Goal: Task Accomplishment & Management: Use online tool/utility

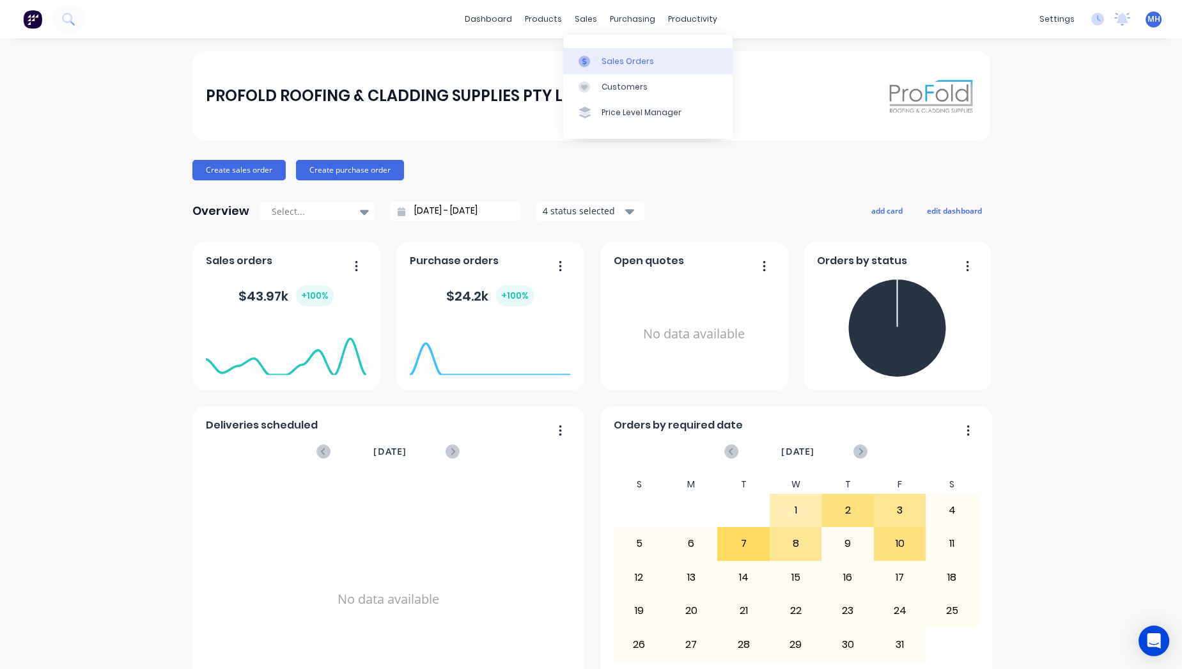
click at [601, 53] on link "Sales Orders" at bounding box center [647, 61] width 169 height 26
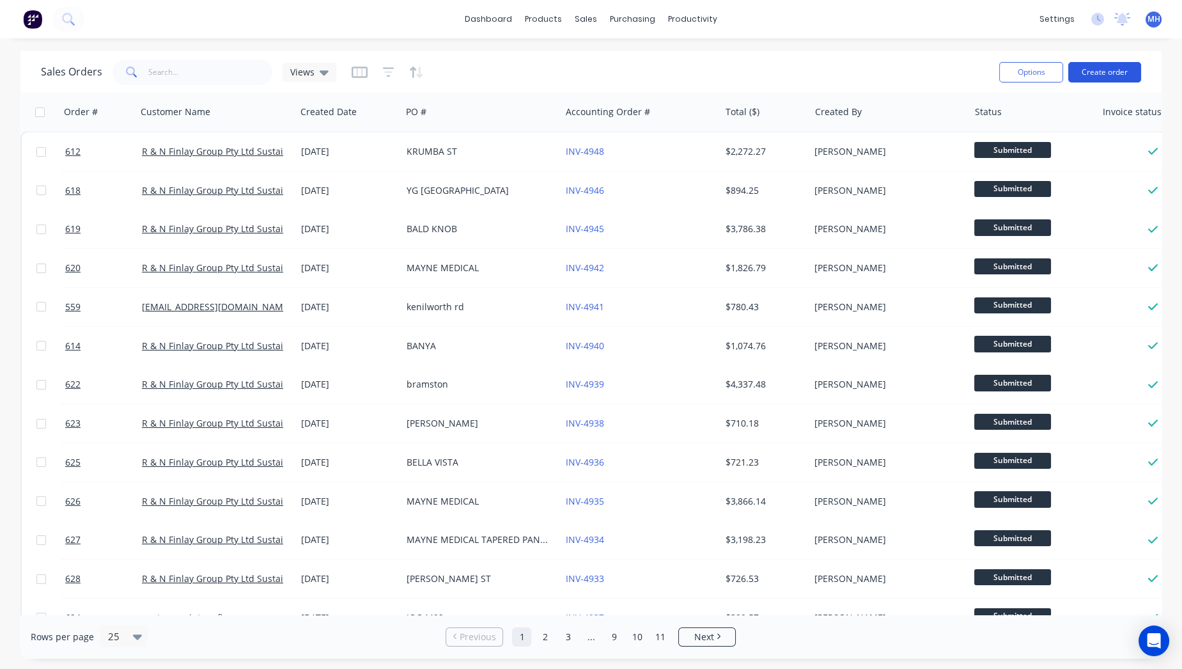
click at [1131, 70] on button "Create order" at bounding box center [1104, 72] width 73 height 20
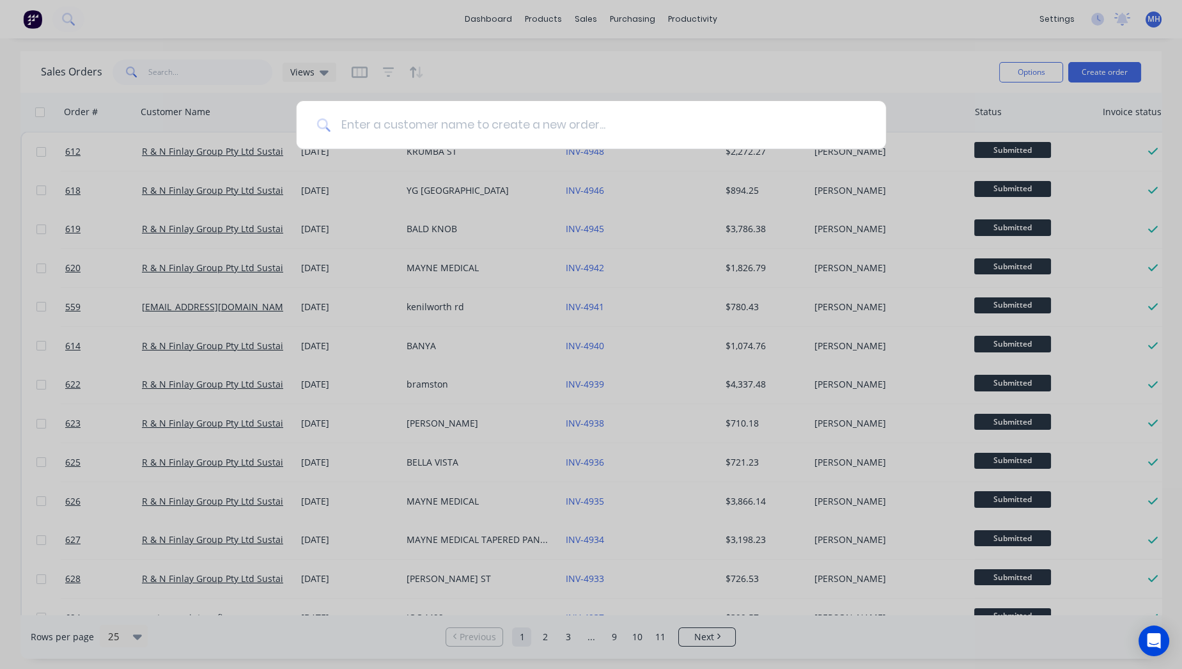
click at [437, 114] on input at bounding box center [598, 125] width 535 height 48
click at [438, 114] on input at bounding box center [598, 125] width 535 height 48
click at [441, 113] on input at bounding box center [598, 125] width 535 height 48
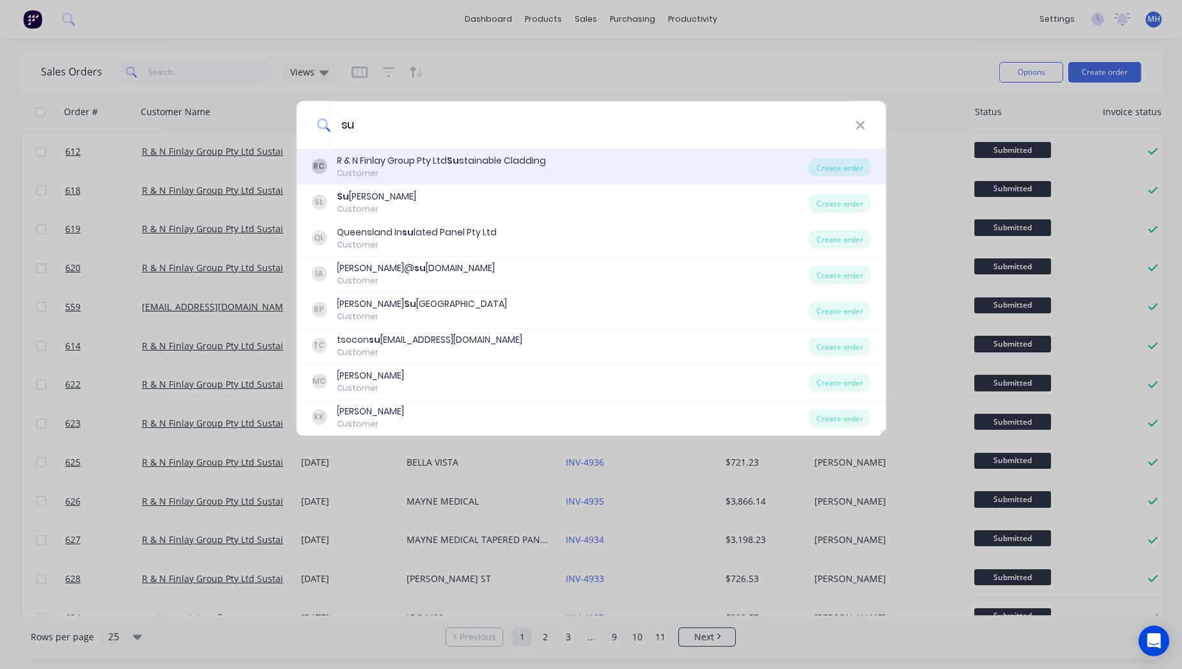
type input "su"
click at [418, 166] on div "R & N Finlay Group Pty Ltd Su stainable Cladding" at bounding box center [441, 160] width 209 height 13
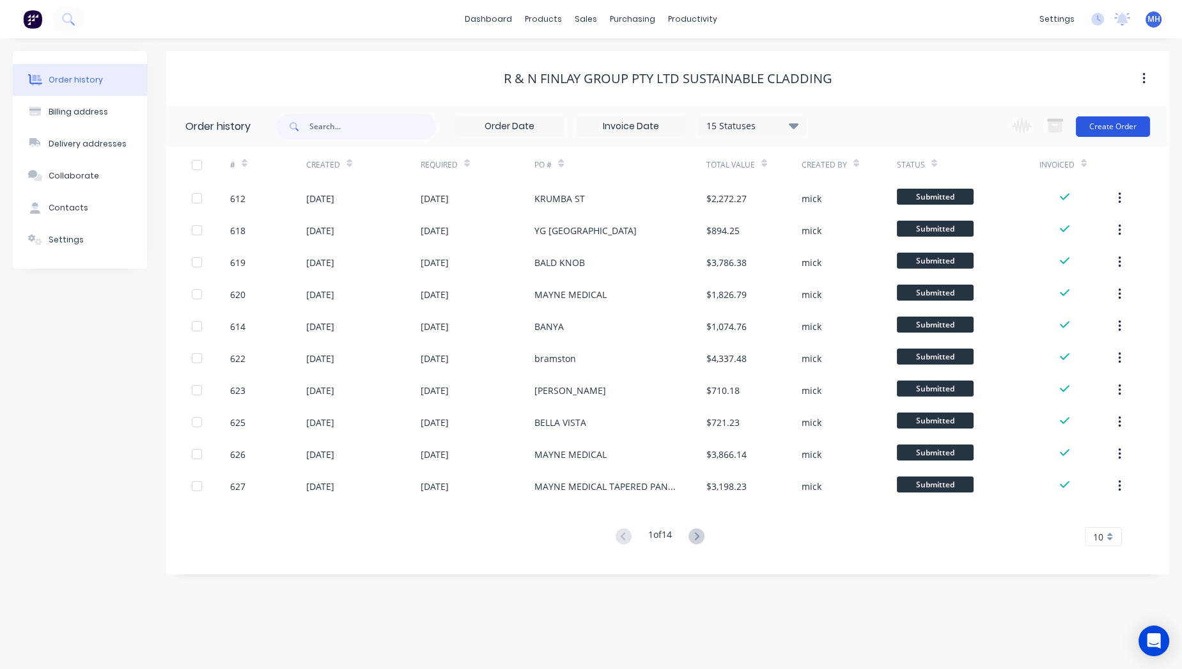
click at [1079, 129] on button "Create Order" at bounding box center [1113, 126] width 74 height 20
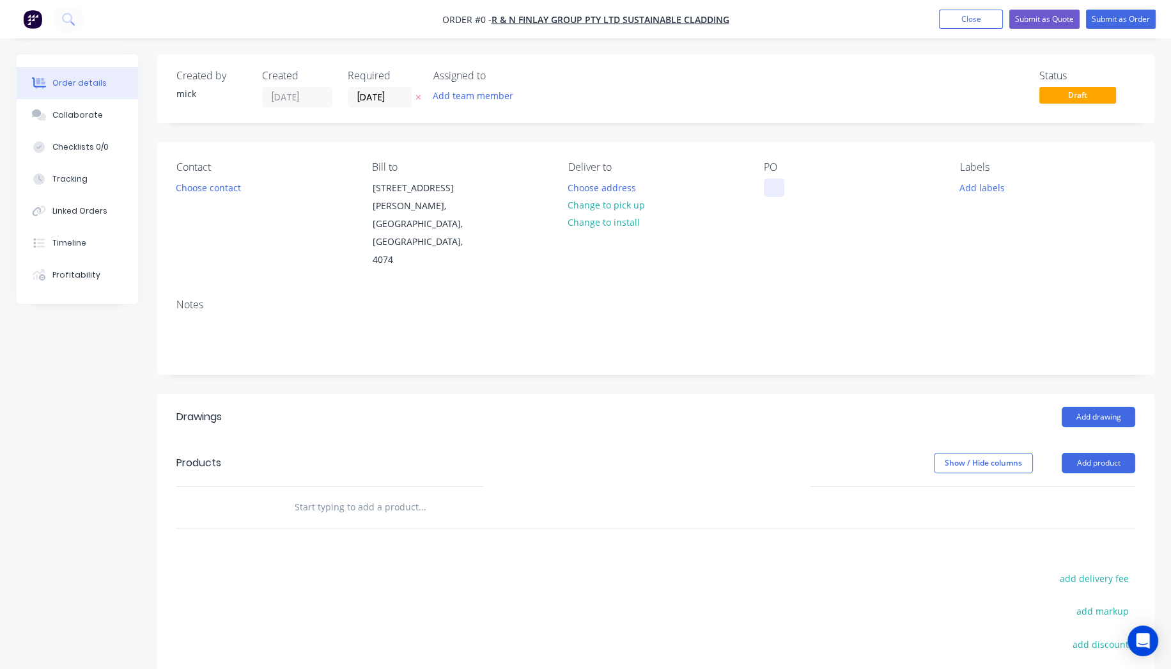
click at [772, 180] on div at bounding box center [774, 187] width 20 height 19
click at [1092, 375] on div "Order details Collaborate Checklists 0/0 Tracking Linked Orders Timeline Profit…" at bounding box center [586, 454] width 1164 height 800
click at [1109, 407] on button "Add drawing" at bounding box center [1099, 417] width 74 height 20
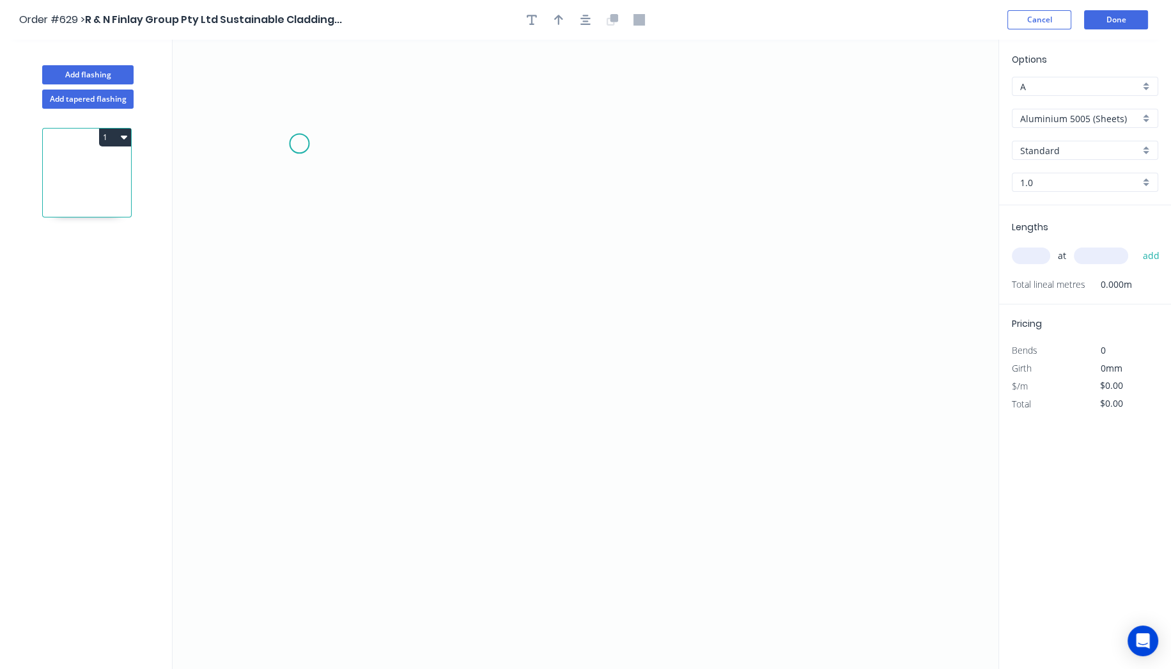
click at [301, 143] on icon "0" at bounding box center [586, 354] width 826 height 629
click at [306, 371] on icon "0" at bounding box center [586, 354] width 826 height 629
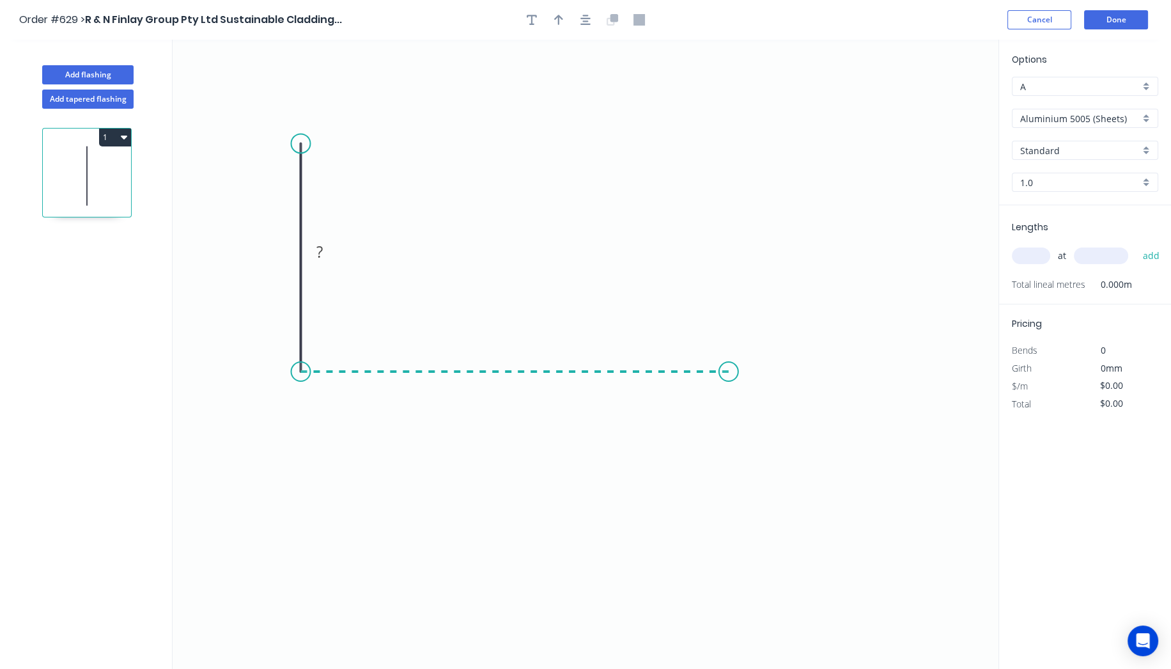
click at [729, 357] on icon "0 ?" at bounding box center [586, 354] width 826 height 629
click at [727, 542] on icon "0 ? ?" at bounding box center [586, 354] width 826 height 629
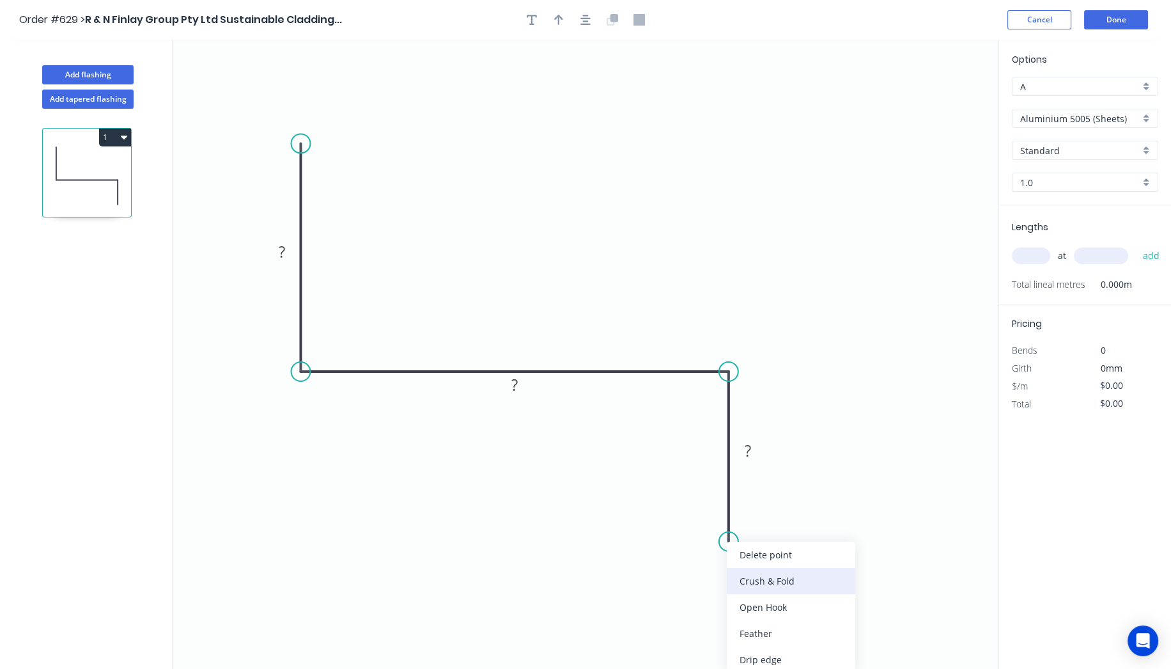
click at [767, 575] on div "Crush & Fold" at bounding box center [791, 581] width 129 height 26
click at [770, 583] on div "Flip bend" at bounding box center [797, 587] width 129 height 26
click at [288, 253] on rect at bounding box center [282, 253] width 26 height 18
click at [768, 519] on tspan "10" at bounding box center [765, 518] width 18 height 21
click at [692, 206] on icon "0 100 100 CF 15 40" at bounding box center [586, 354] width 826 height 629
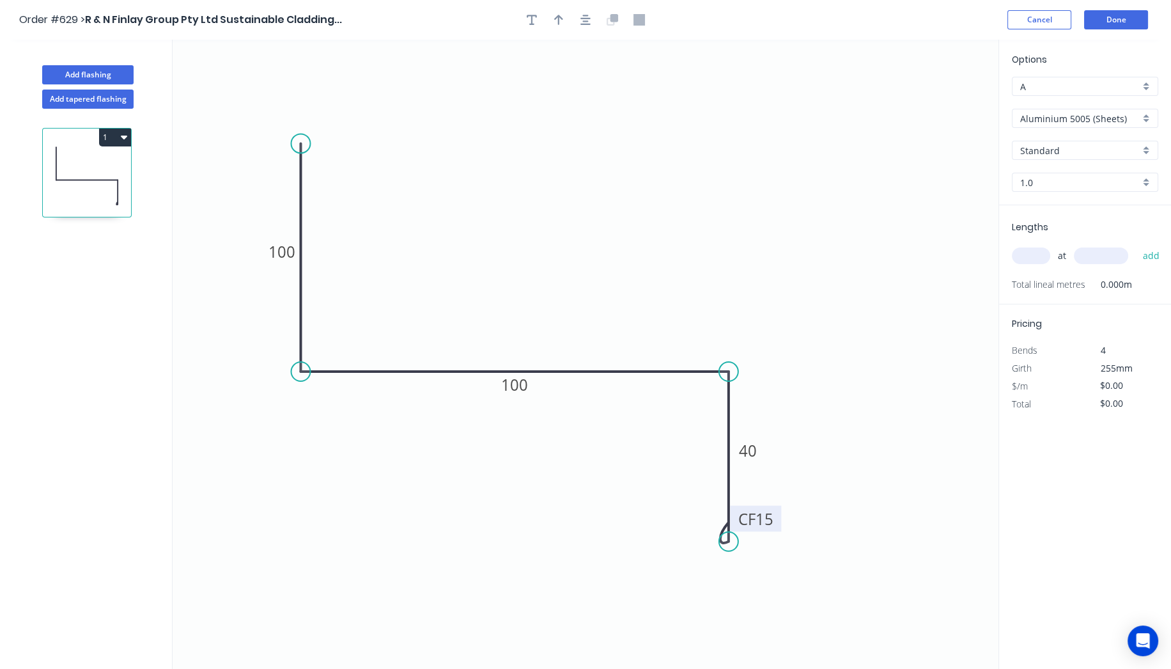
click at [1110, 116] on input "Aluminium 5005 (Sheets)" at bounding box center [1080, 118] width 120 height 13
click at [1119, 212] on div "Colorbond Standard" at bounding box center [1085, 210] width 145 height 22
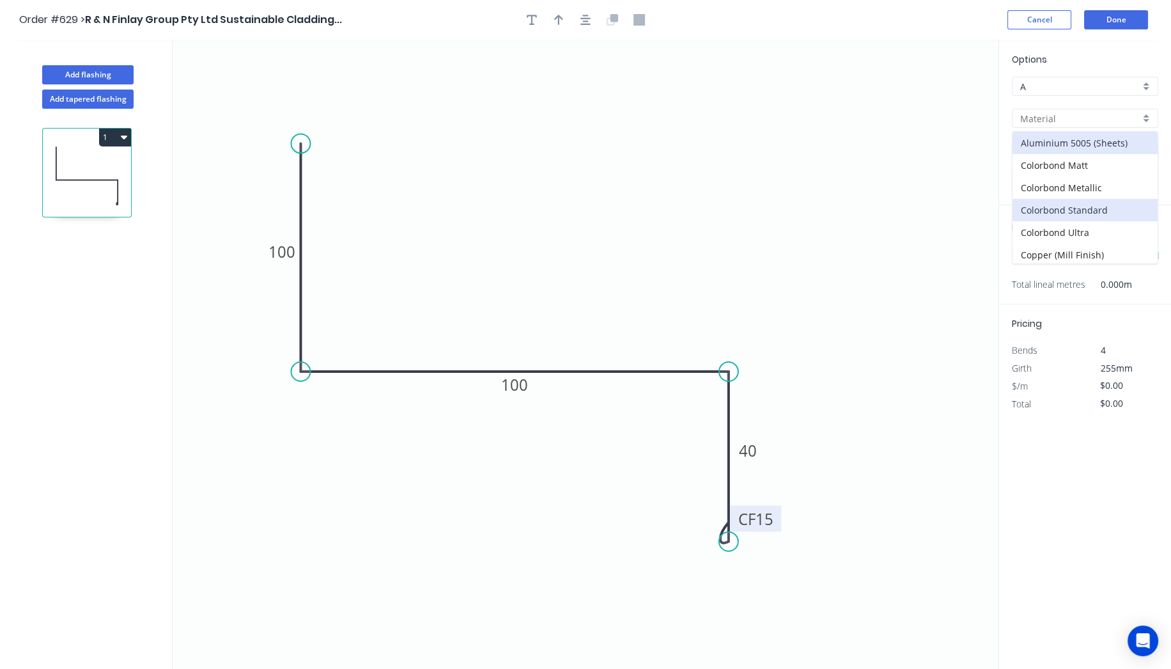
type input "Colorbond Standard"
type input "Basalt"
type input "0.55"
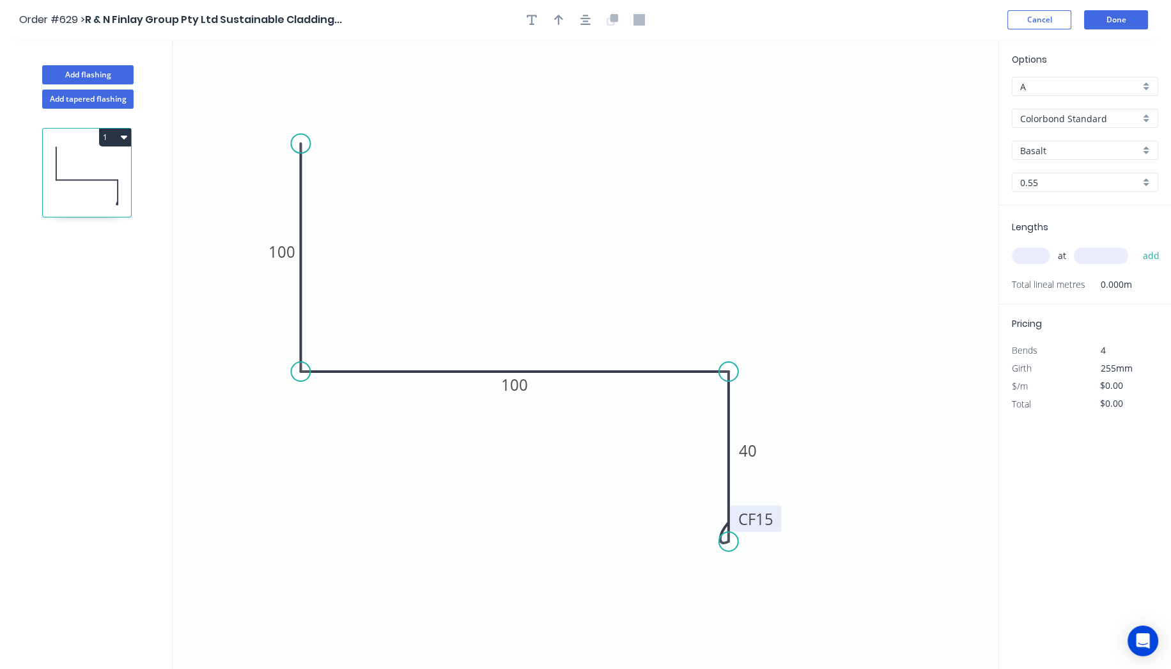
type input "$15.36"
click at [1057, 147] on input "Basalt" at bounding box center [1080, 150] width 120 height 13
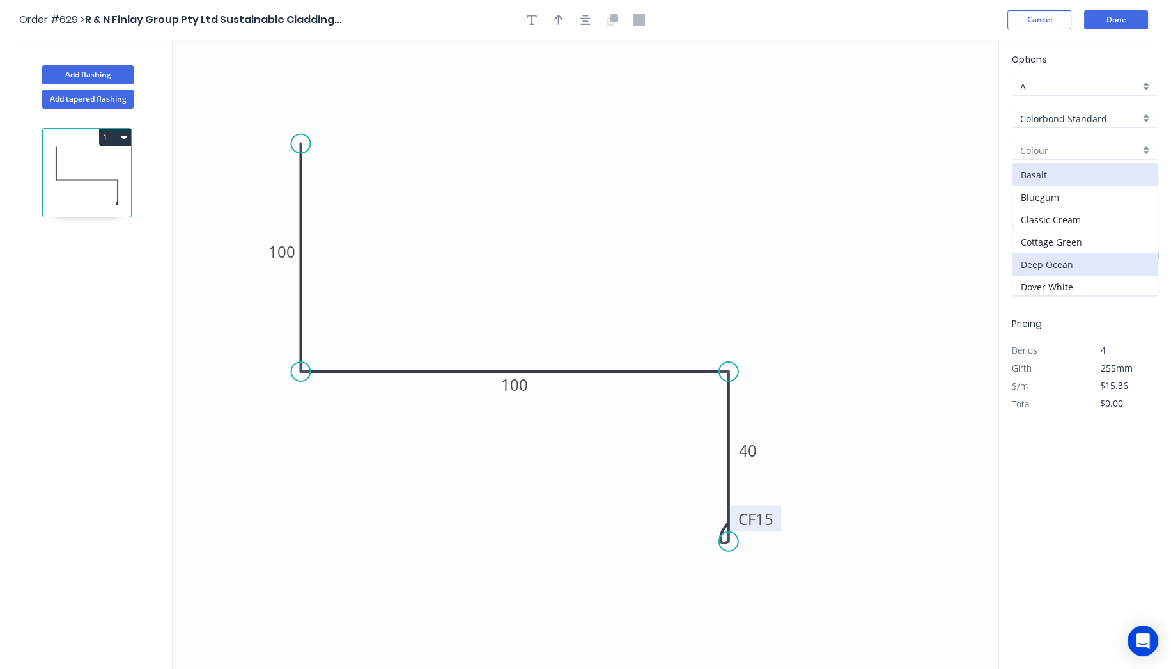
scroll to position [71, 0]
click at [1041, 229] on div "Dune" at bounding box center [1085, 238] width 145 height 22
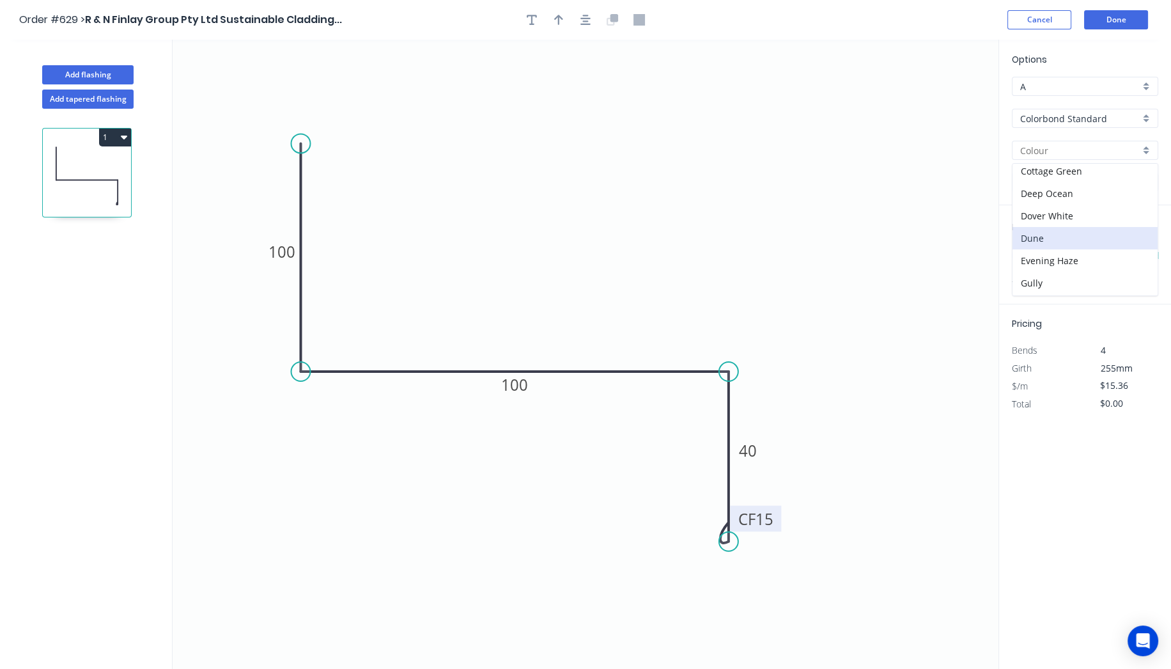
type input "Dune"
click at [1032, 256] on input "text" at bounding box center [1031, 255] width 38 height 17
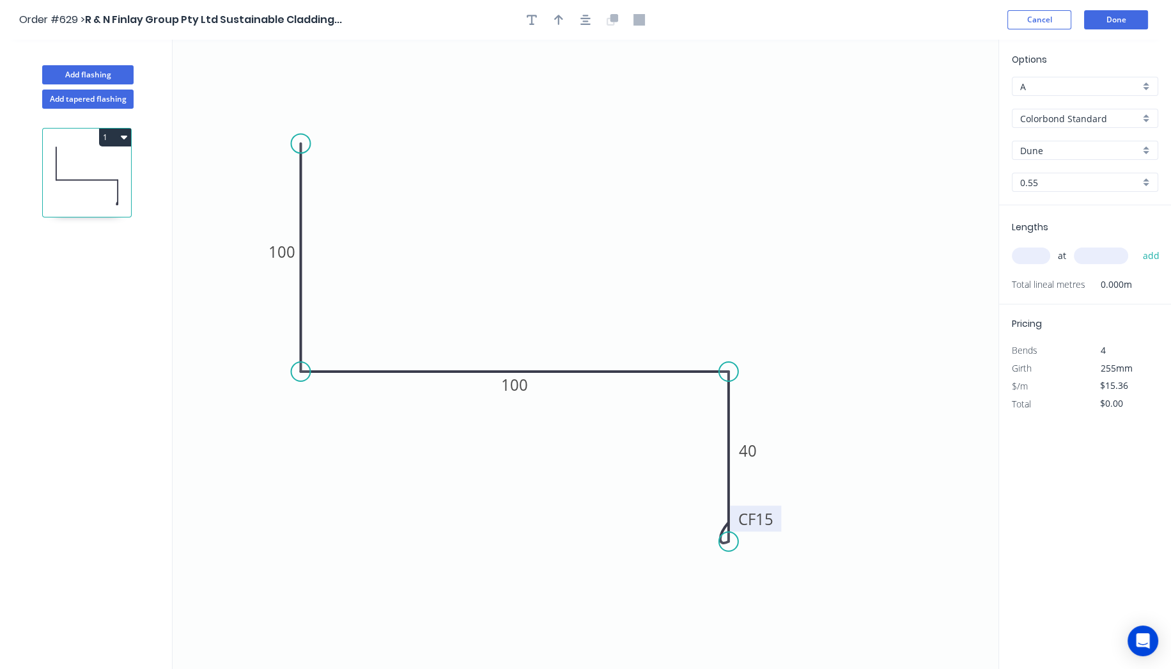
click at [1032, 256] on input "text" at bounding box center [1031, 255] width 38 height 17
type input "1"
type input "650"
click at [1136, 245] on button "add" at bounding box center [1151, 256] width 30 height 22
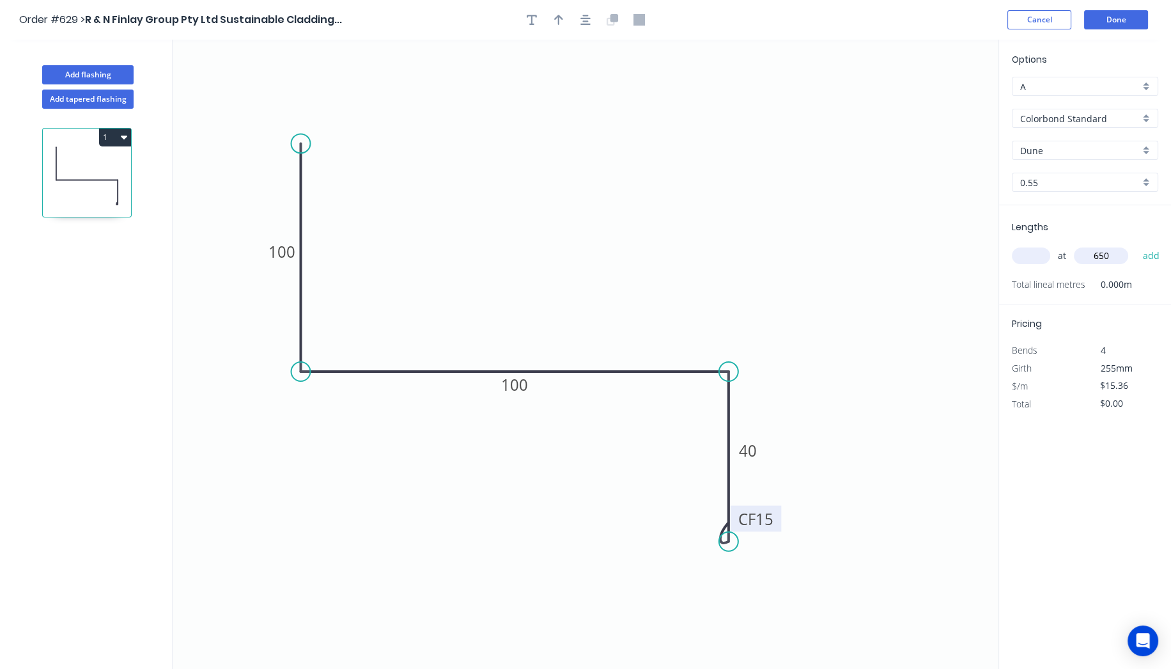
type input "$9.98"
click at [1125, 21] on button "Done" at bounding box center [1116, 19] width 64 height 19
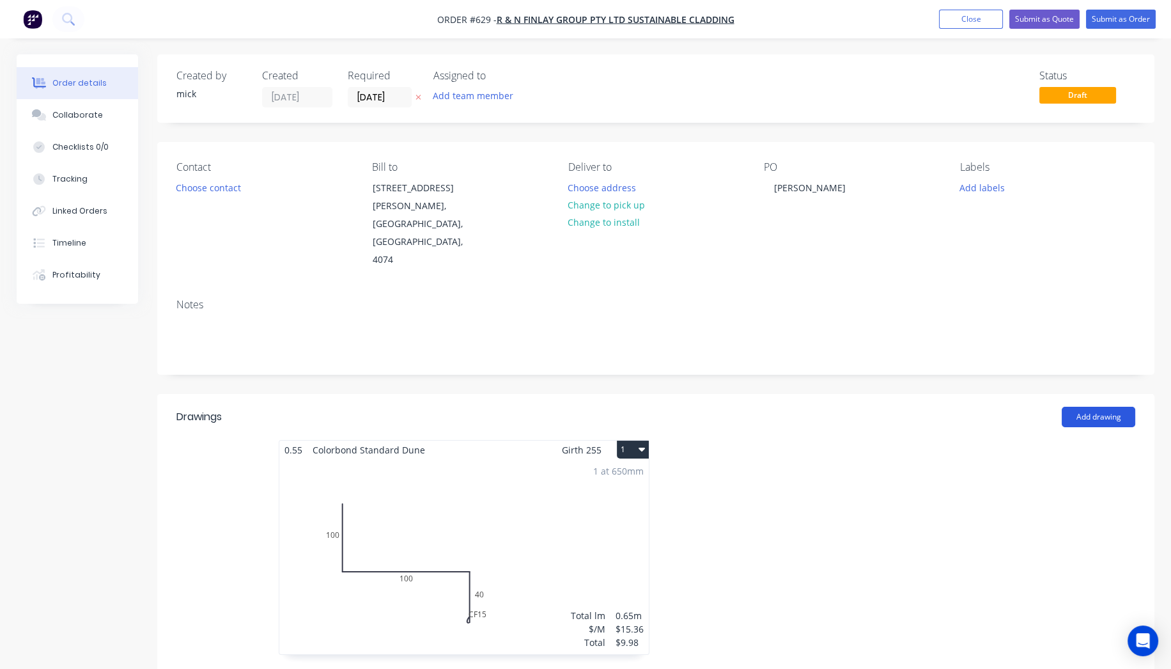
click at [1092, 407] on button "Add drawing" at bounding box center [1099, 417] width 74 height 20
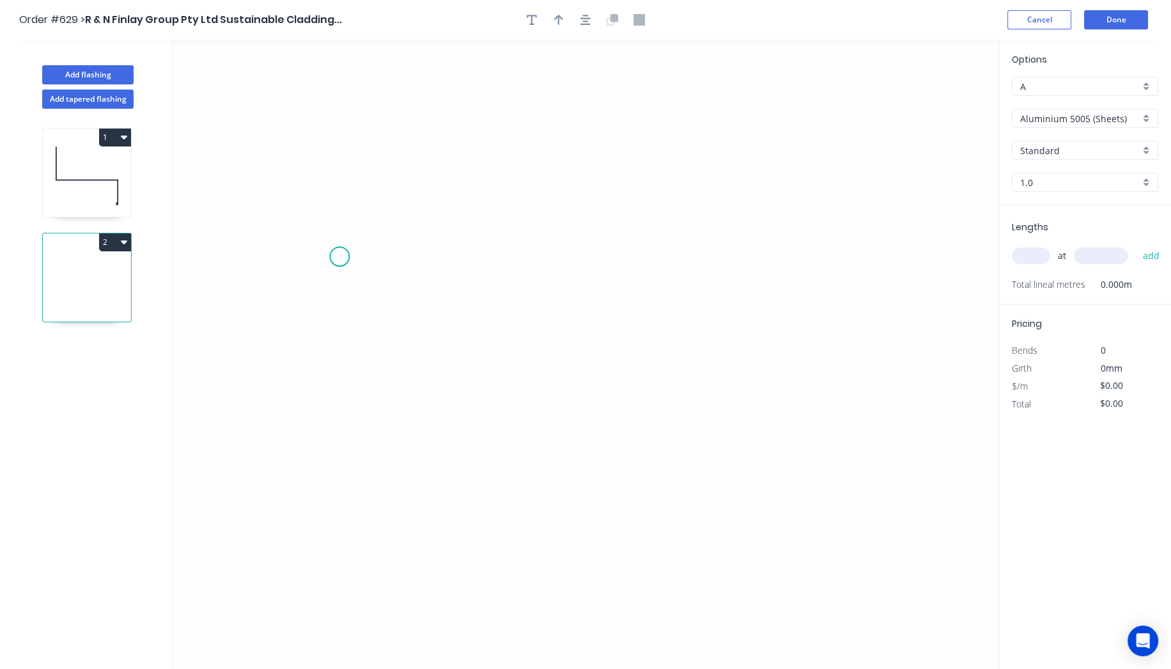
click at [340, 256] on icon "0" at bounding box center [586, 354] width 826 height 629
click at [694, 255] on icon "0" at bounding box center [586, 354] width 826 height 629
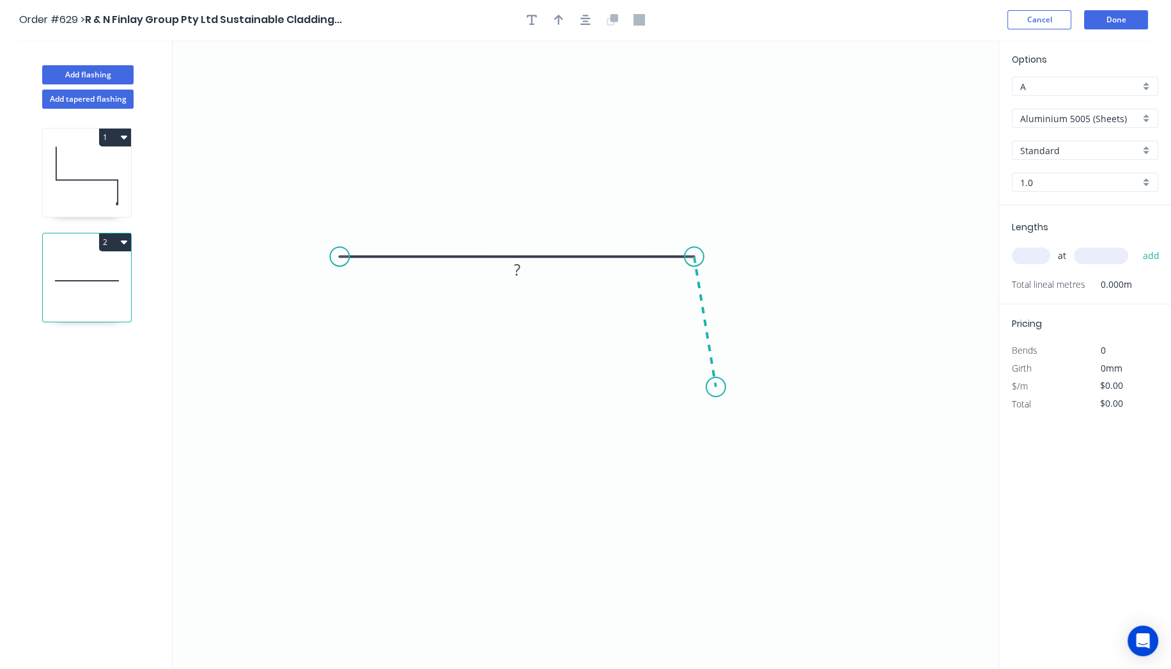
click at [716, 387] on icon "0 ?" at bounding box center [586, 354] width 826 height 629
click at [717, 386] on circle at bounding box center [715, 387] width 19 height 19
click at [719, 385] on circle at bounding box center [715, 387] width 19 height 19
click at [704, 386] on circle at bounding box center [694, 386] width 19 height 19
click at [706, 386] on circle at bounding box center [703, 386] width 19 height 19
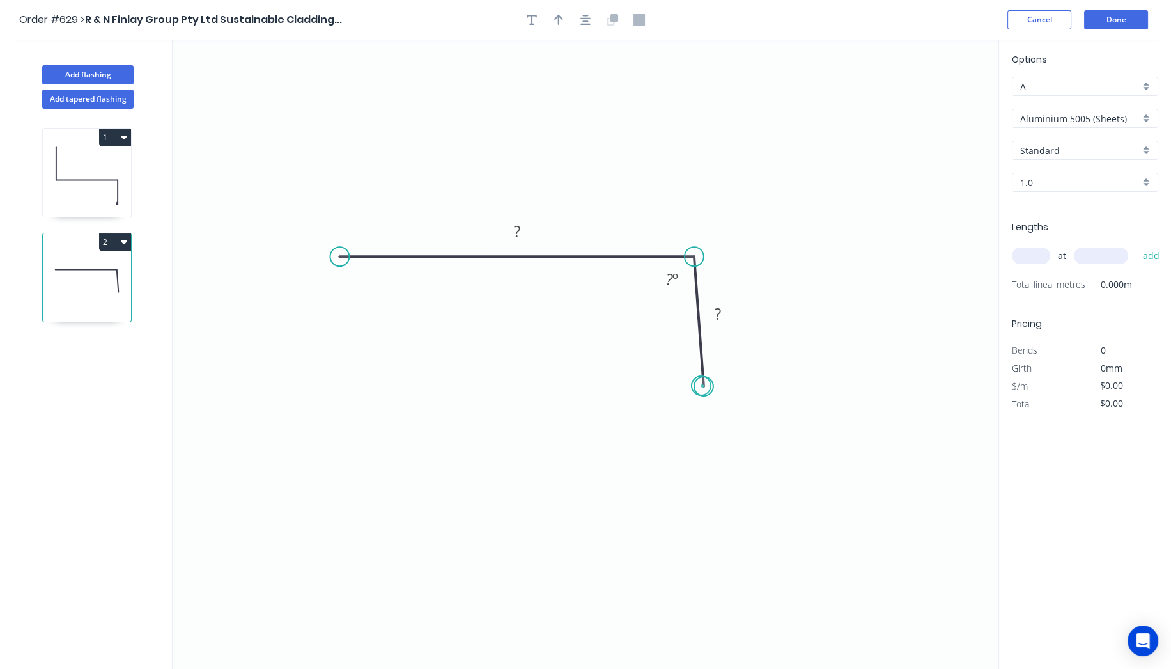
click at [701, 386] on circle at bounding box center [703, 386] width 19 height 19
click at [701, 383] on circle at bounding box center [694, 382] width 19 height 19
click at [896, 381] on icon "0 ? ?" at bounding box center [586, 354] width 826 height 629
click at [896, 322] on icon "0 ? ? ?" at bounding box center [586, 354] width 826 height 629
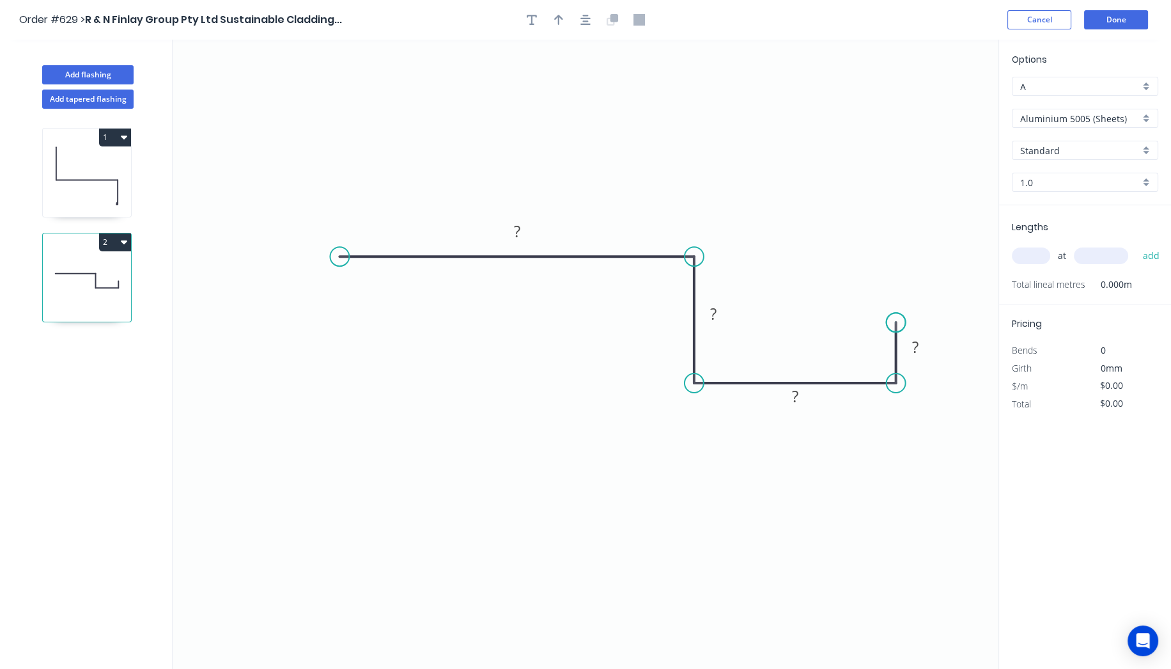
click at [896, 322] on circle at bounding box center [896, 322] width 19 height 19
click at [377, 323] on div "Open Hook" at bounding box center [405, 327] width 129 height 26
click at [371, 222] on tspan "25" at bounding box center [368, 223] width 18 height 21
click at [527, 225] on rect at bounding box center [517, 232] width 26 height 18
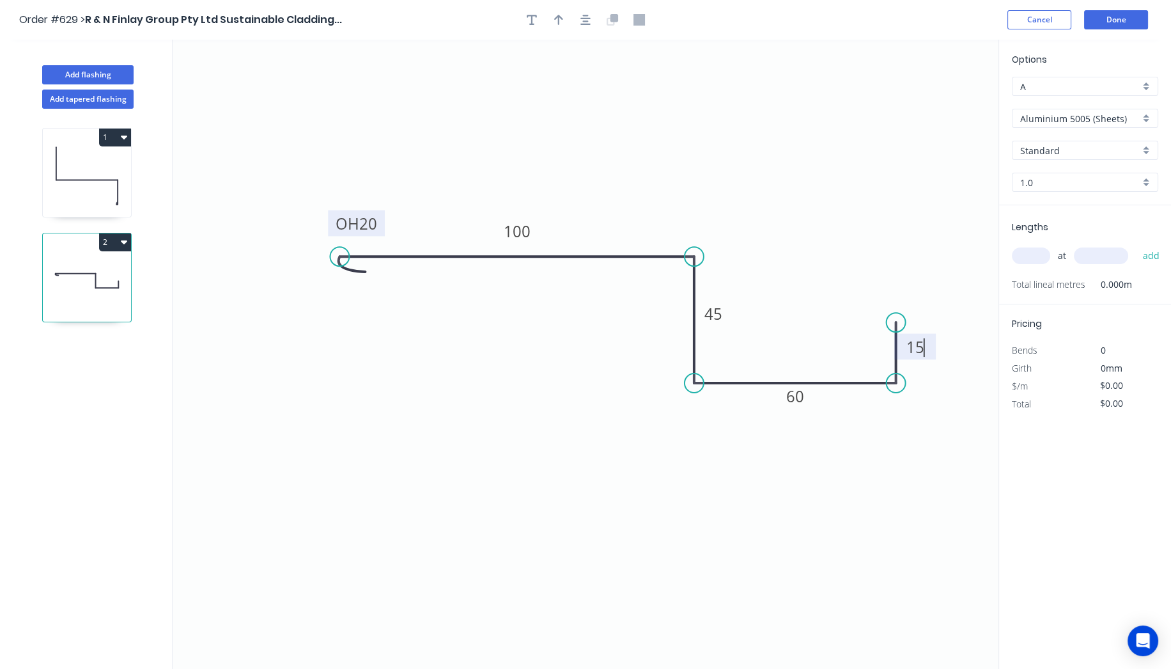
click at [749, 33] on header "Order #629 > R & N Finlay Group Pty Ltd Sustainable Cladding... Cancel Done" at bounding box center [585, 20] width 1171 height 40
click at [1114, 120] on input "Aluminium 5005 (Sheets)" at bounding box center [1080, 118] width 120 height 13
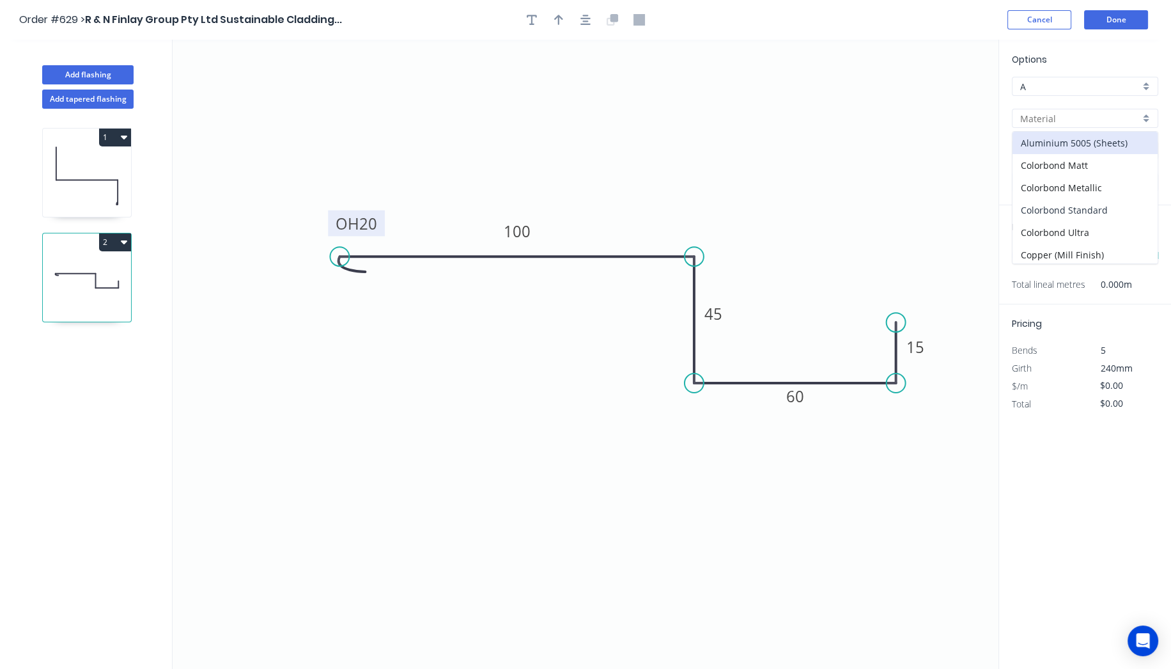
click at [1089, 203] on div "Colorbond Standard" at bounding box center [1085, 210] width 145 height 22
type input "Colorbond Standard"
type input "Basalt"
type input "0.55"
type input "$16.78"
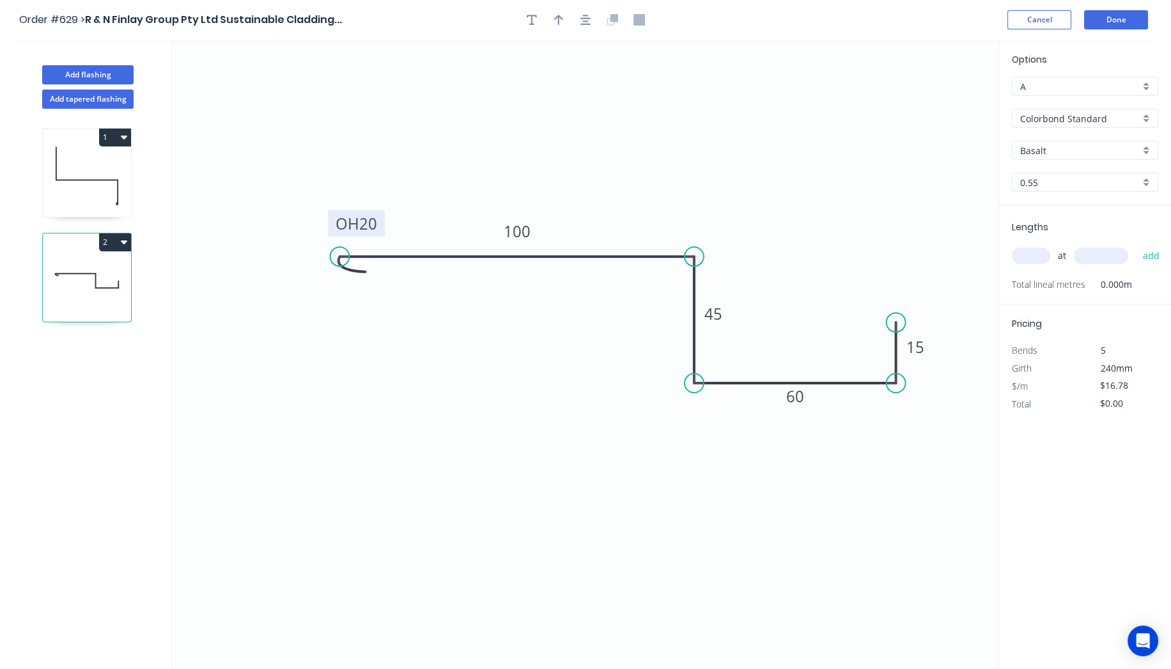
click at [1067, 148] on input "Basalt" at bounding box center [1080, 150] width 120 height 13
click at [1049, 233] on div "Dune" at bounding box center [1085, 238] width 145 height 22
type input "Dune"
click at [1032, 250] on input "text" at bounding box center [1031, 255] width 38 height 17
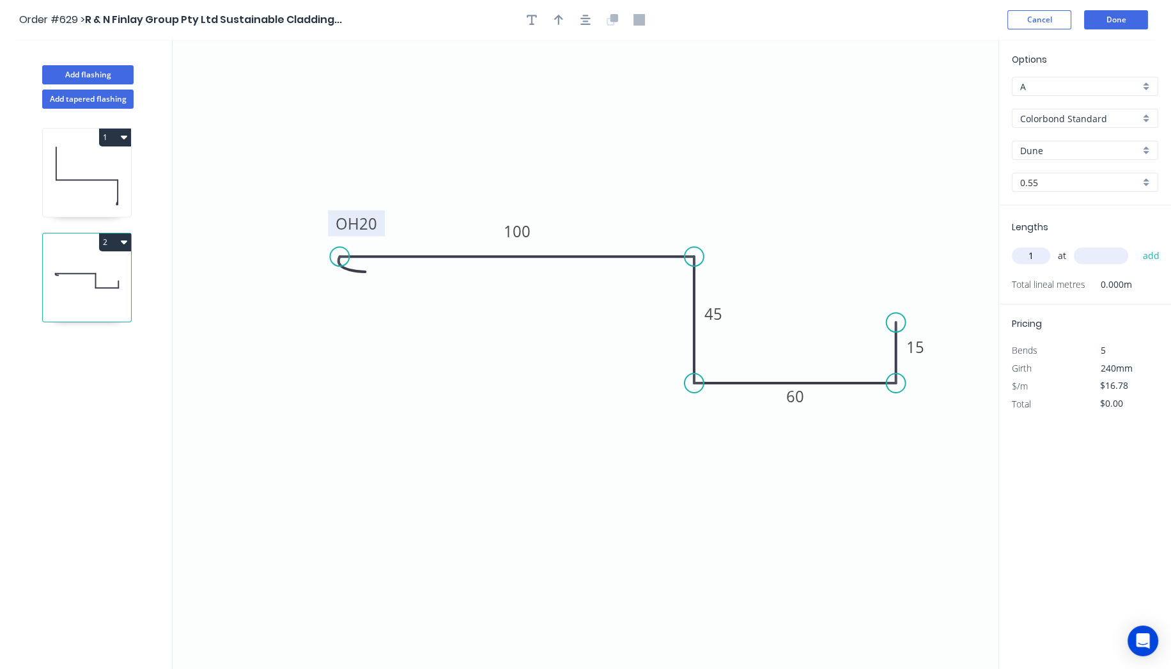
type input "1"
type input "2200"
click at [1136, 245] on button "add" at bounding box center [1151, 256] width 30 height 22
type input "$36.92"
click at [1112, 18] on button "Done" at bounding box center [1116, 19] width 64 height 19
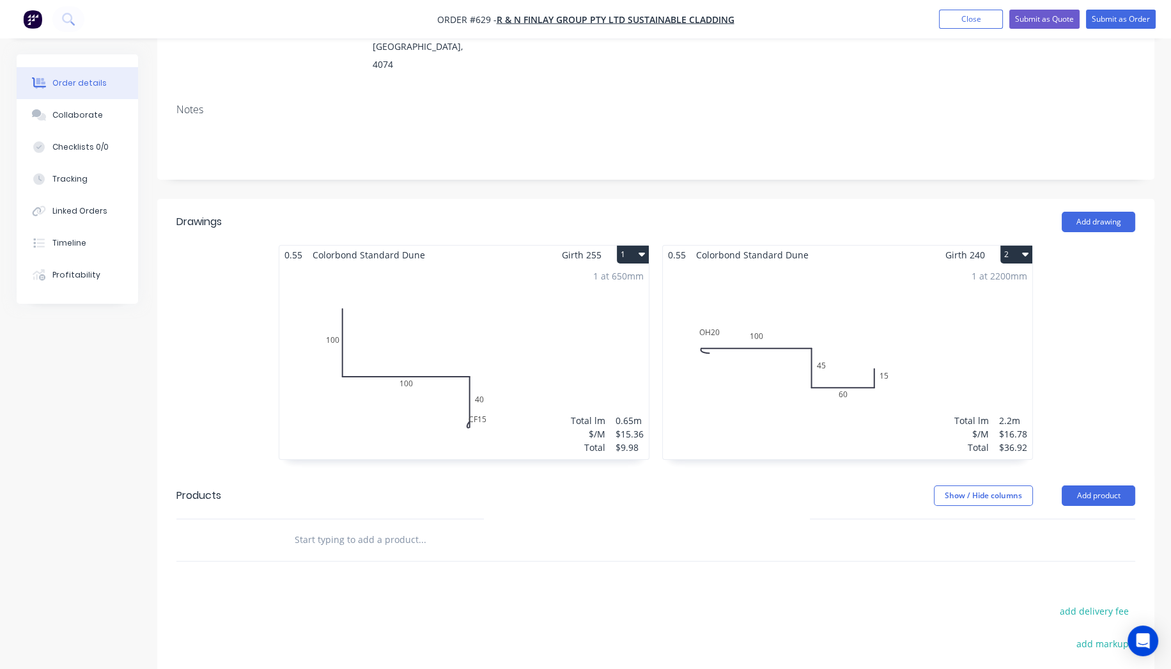
scroll to position [284, 0]
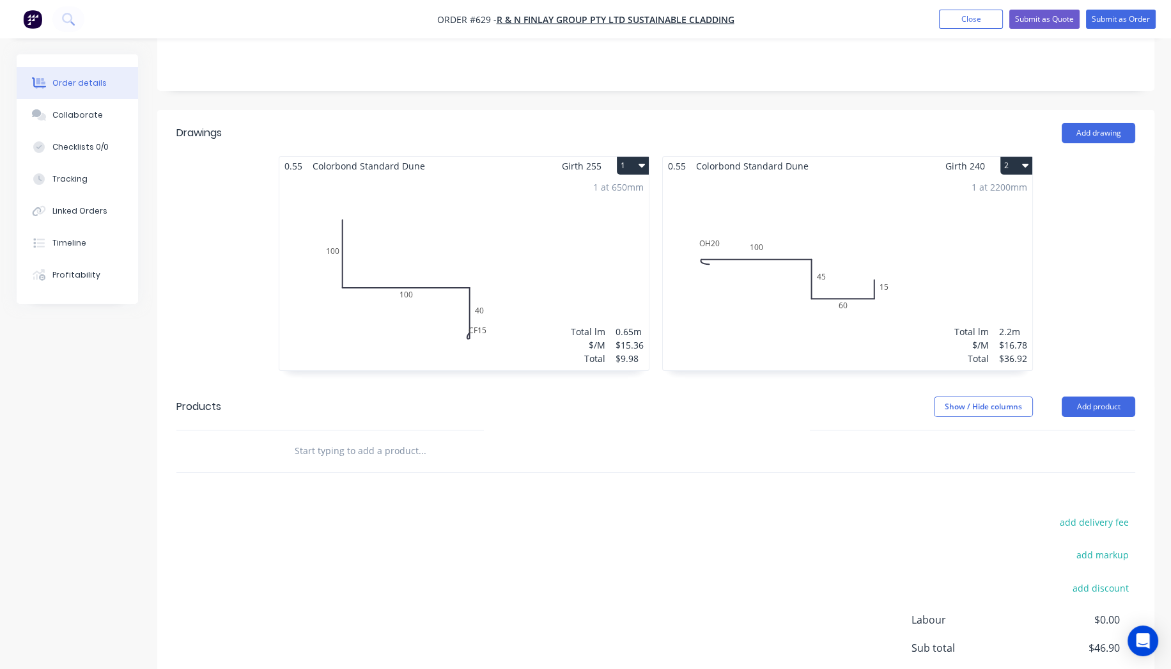
click at [1027, 160] on icon "button" at bounding box center [1025, 165] width 6 height 10
click at [982, 213] on div "Duplicate" at bounding box center [972, 222] width 98 height 19
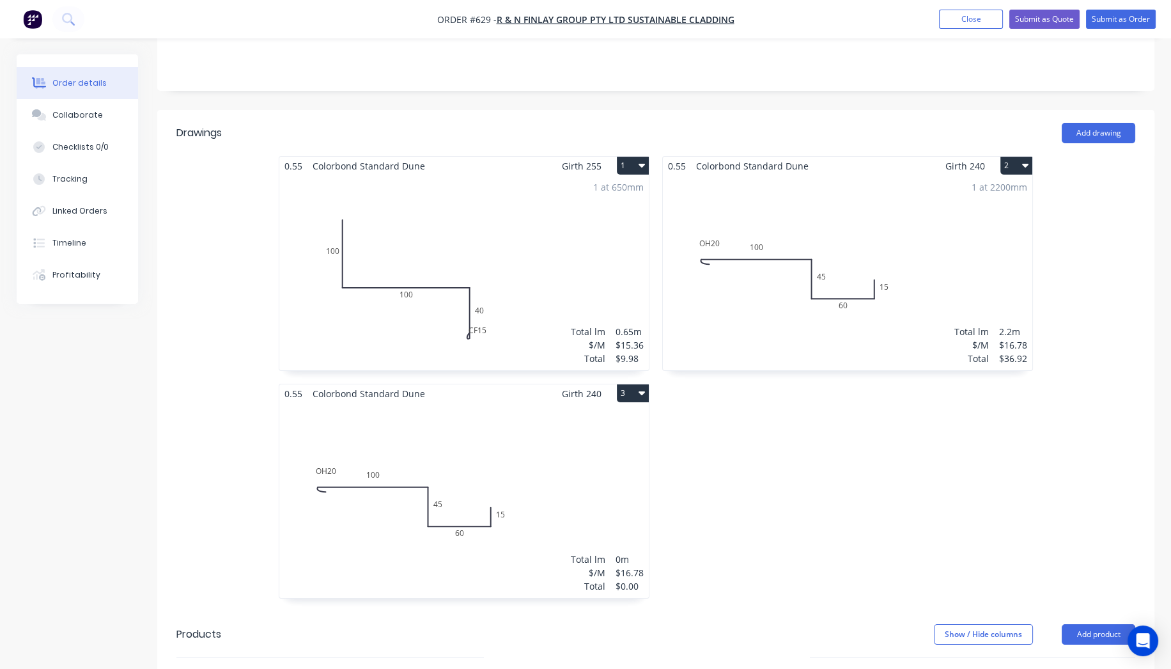
click at [494, 416] on div "Total lm $/M Total 0m $16.78 $0.00" at bounding box center [464, 500] width 370 height 195
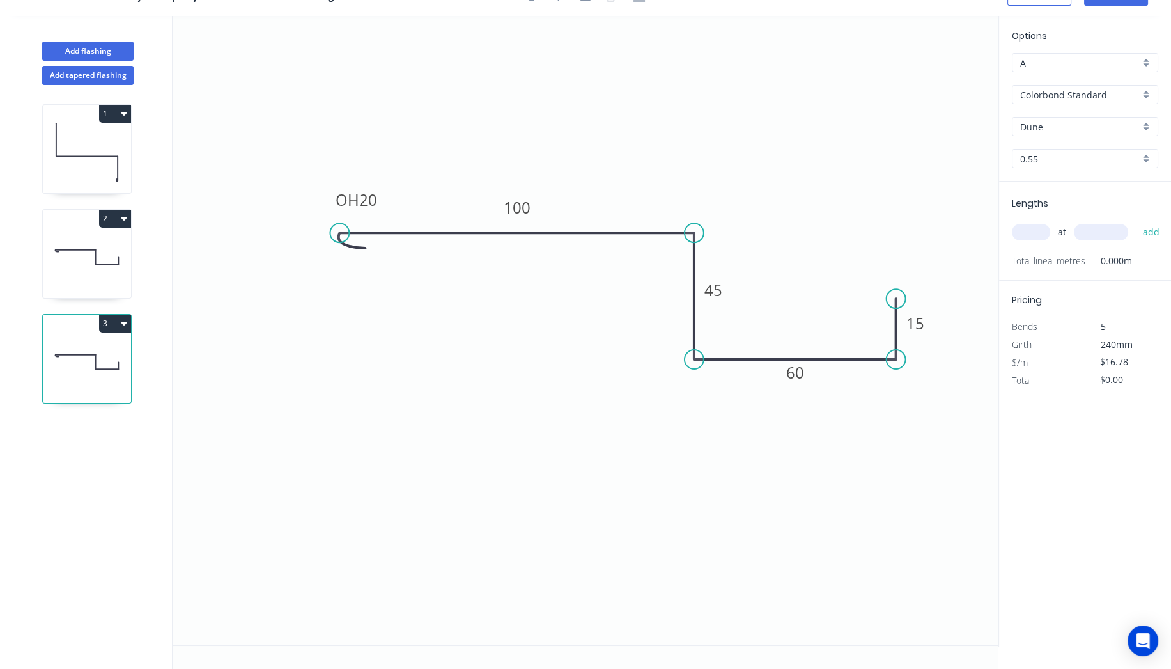
scroll to position [22, 0]
click at [724, 295] on rect at bounding box center [714, 292] width 26 height 18
click at [758, 167] on icon "0 OH 20 100 40 60 15" at bounding box center [586, 331] width 826 height 629
click at [1034, 235] on input "text" at bounding box center [1031, 233] width 38 height 17
type input "1"
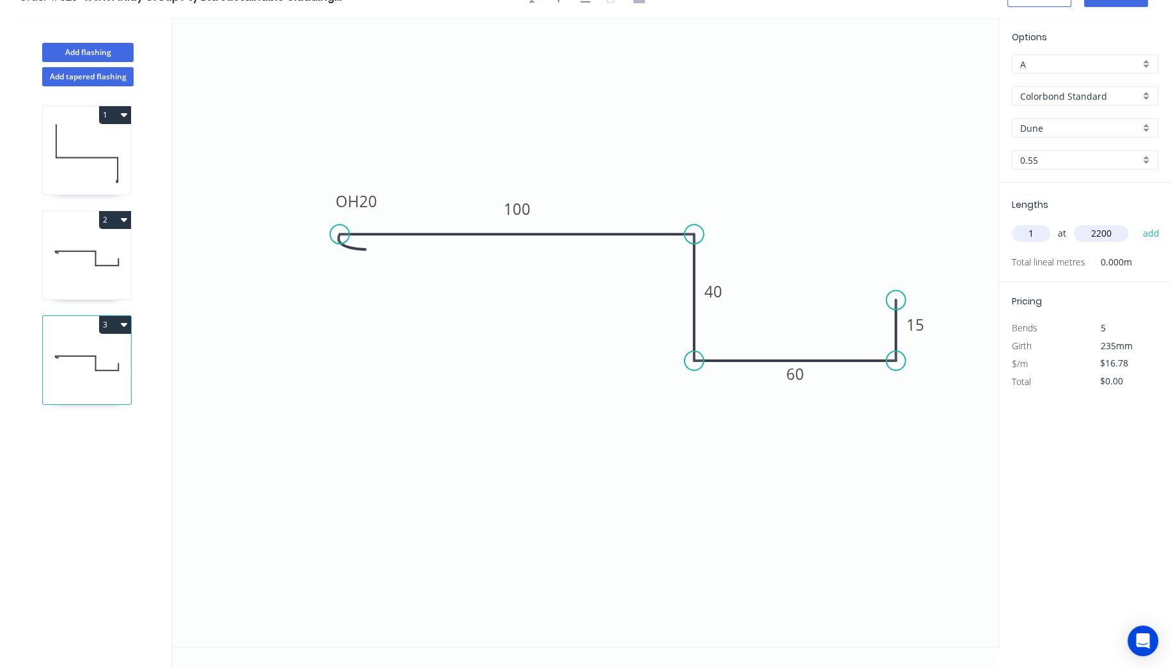
type input "2200"
click at [1136, 222] on button "add" at bounding box center [1151, 233] width 30 height 22
type input "$36.92"
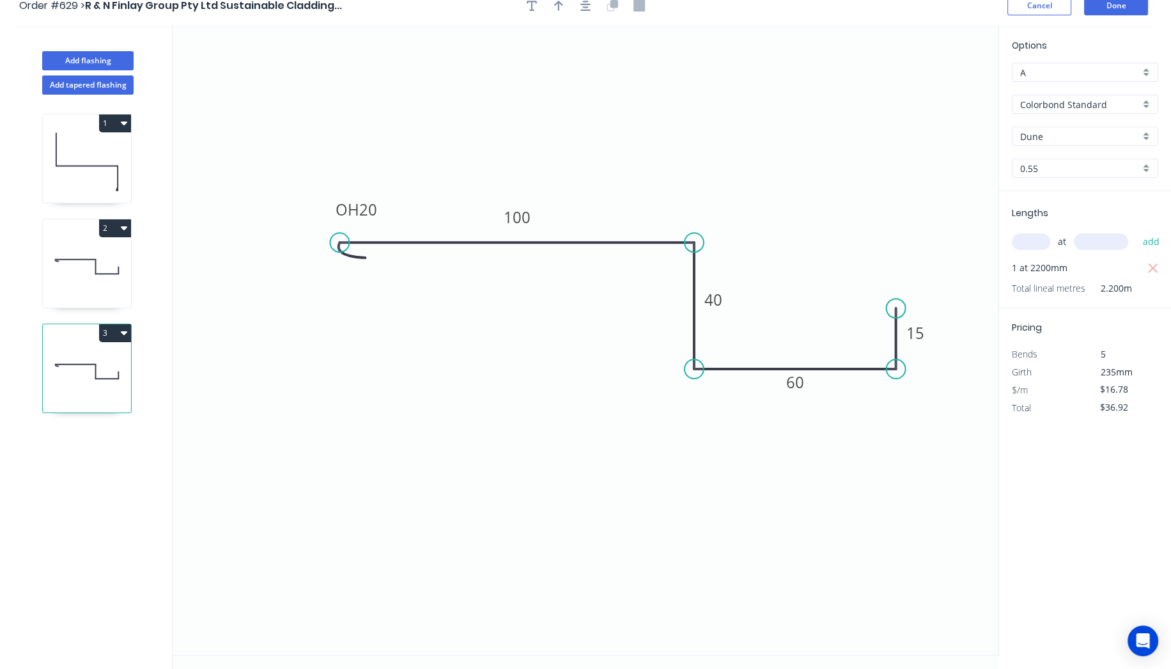
scroll to position [0, 0]
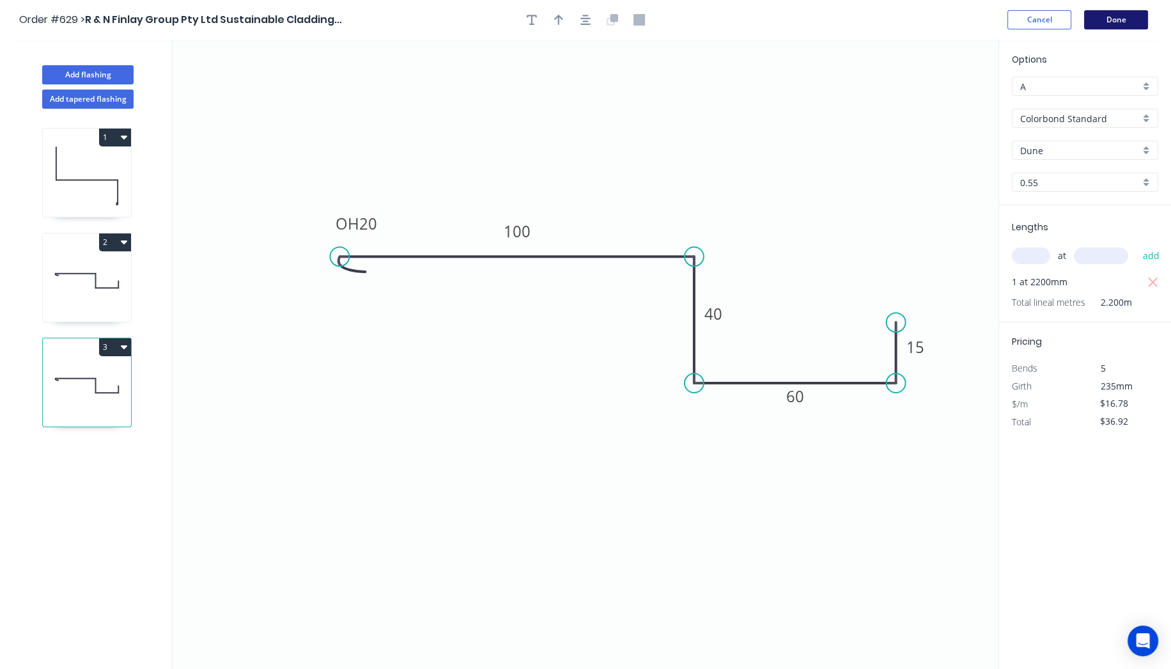
click at [1121, 12] on button "Done" at bounding box center [1116, 19] width 64 height 19
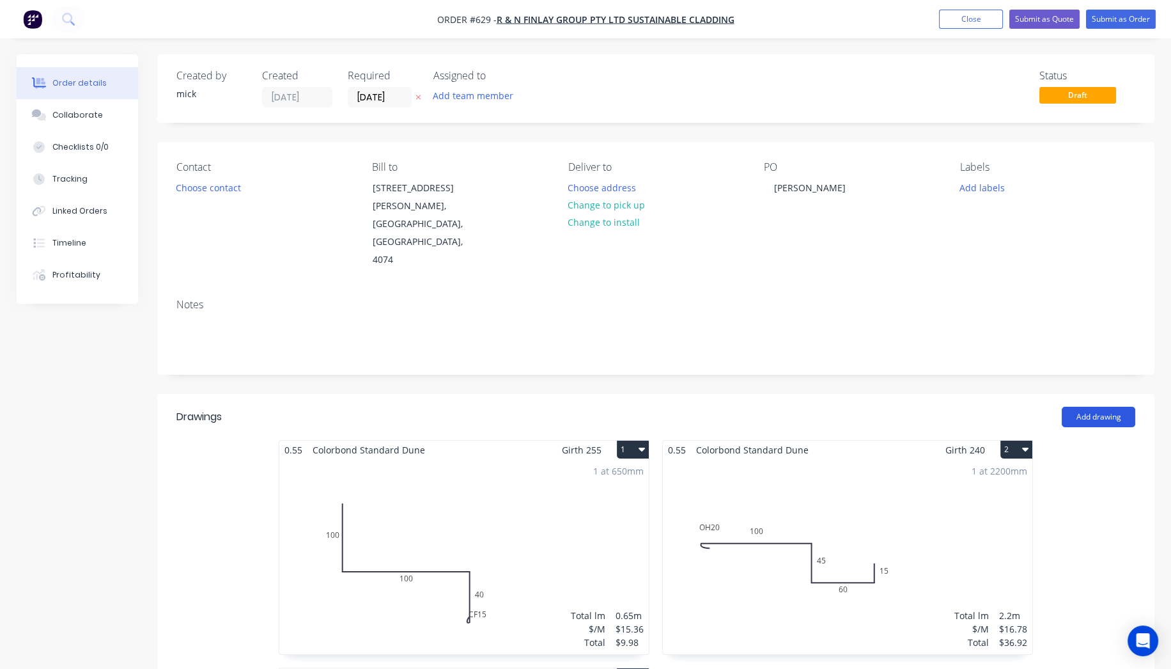
click at [1096, 407] on button "Add drawing" at bounding box center [1099, 417] width 74 height 20
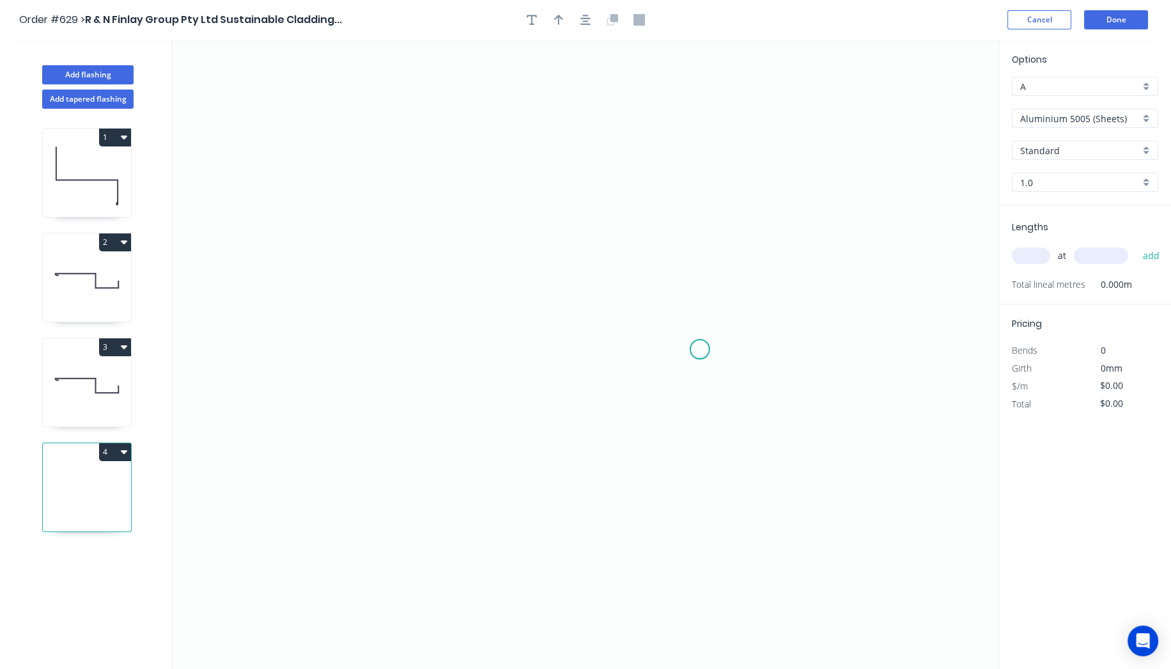
click at [705, 344] on icon "0" at bounding box center [586, 354] width 826 height 629
click at [359, 357] on icon "0" at bounding box center [586, 354] width 826 height 629
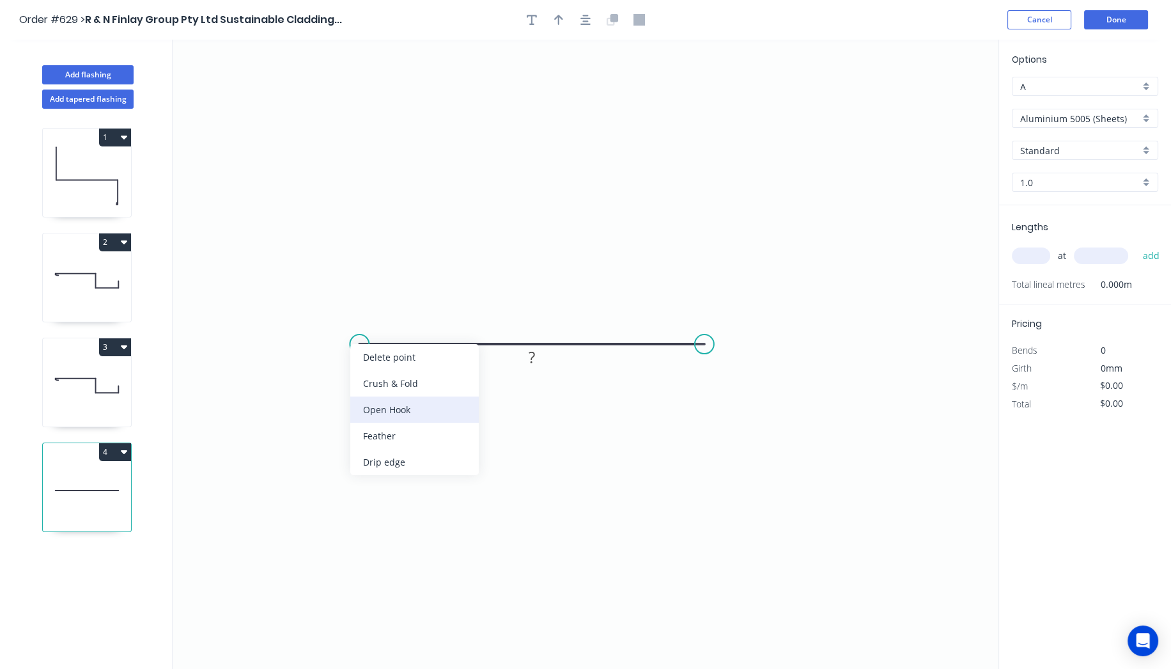
click at [393, 404] on div "Open Hook" at bounding box center [414, 409] width 129 height 26
click at [391, 316] on tspan "25" at bounding box center [388, 311] width 18 height 21
click at [550, 353] on rect at bounding box center [532, 357] width 42 height 26
click at [545, 358] on rect at bounding box center [532, 357] width 42 height 26
click at [540, 359] on rect at bounding box center [532, 358] width 26 height 18
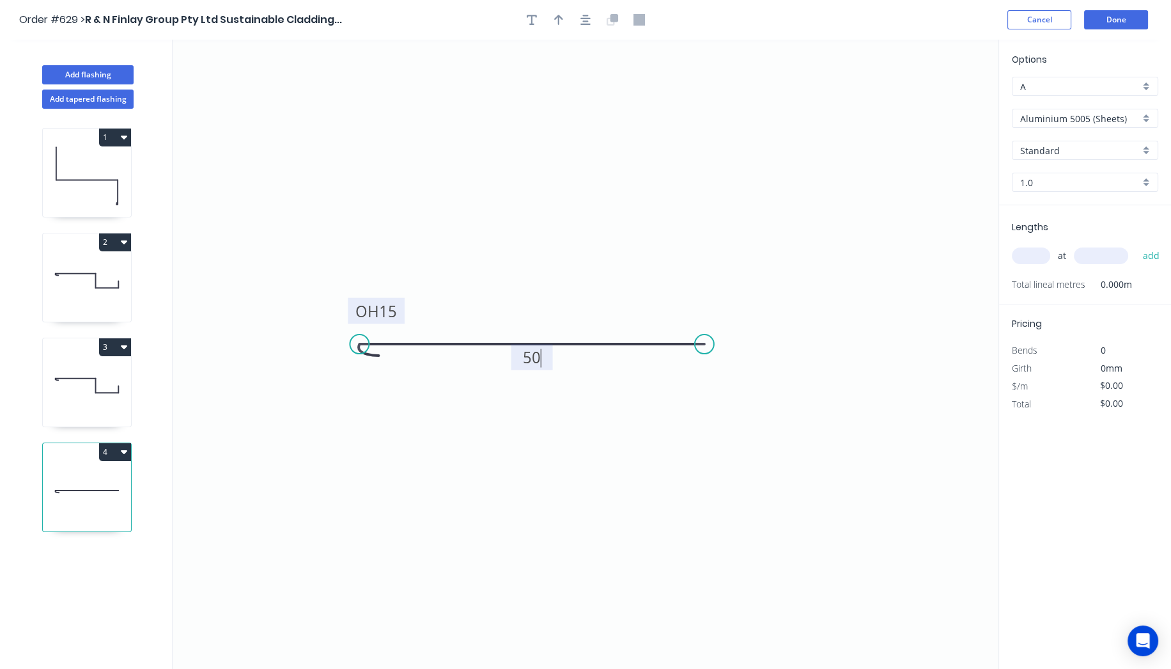
click at [893, 192] on icon "0 OH 15 50" at bounding box center [586, 354] width 826 height 629
click at [1063, 109] on div "Aluminium 5005 (Sheets)" at bounding box center [1085, 118] width 146 height 19
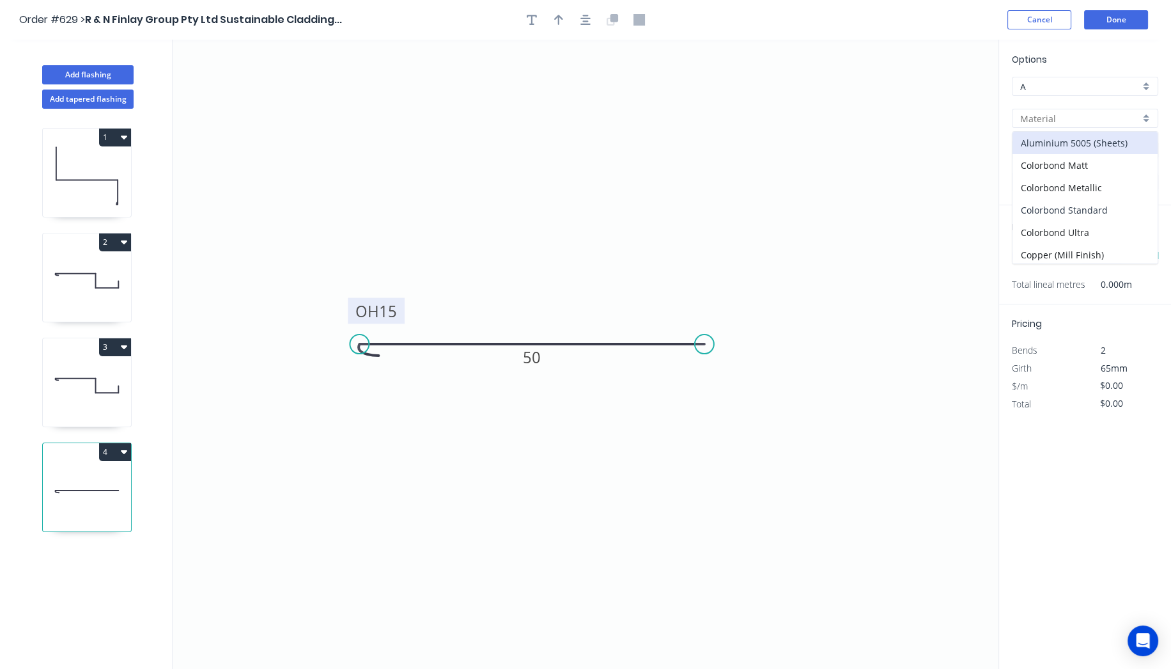
click at [1080, 207] on div "Colorbond Standard" at bounding box center [1085, 210] width 145 height 22
type input "Colorbond Standard"
type input "Basalt"
type input "0.55"
type input "$7.98"
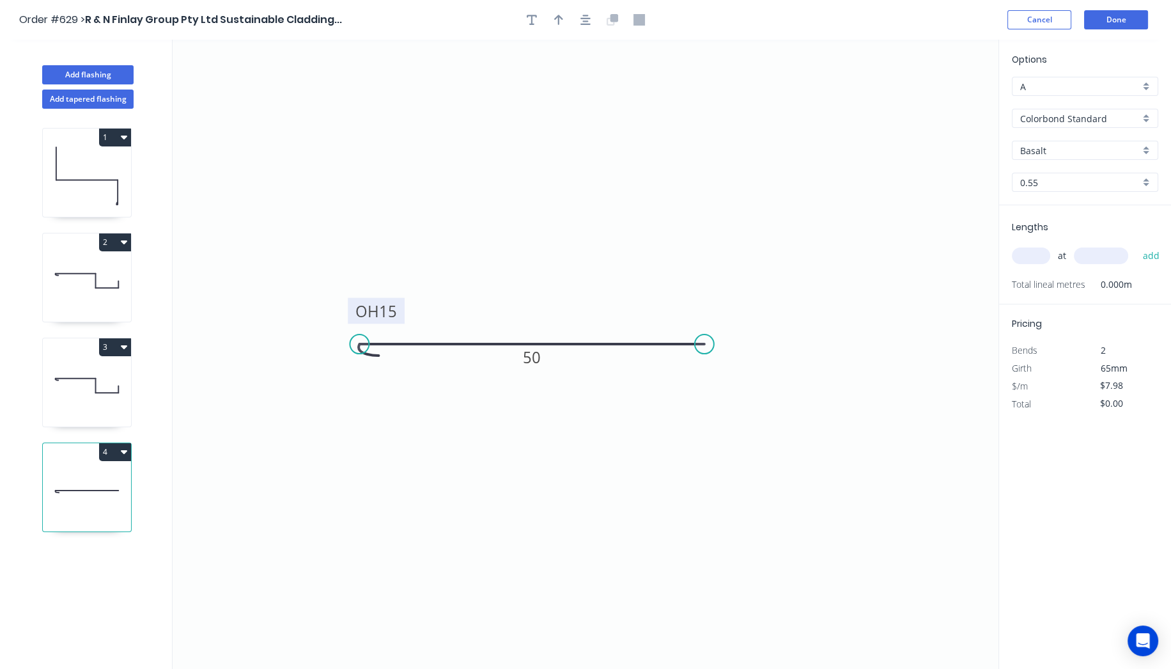
click at [1036, 160] on div "Options A A Colorbond Standard Colorbond Standard Basalt Basalt 0.55 0.55" at bounding box center [1085, 128] width 172 height 153
click at [1036, 153] on input "Basalt" at bounding box center [1080, 150] width 120 height 13
click at [1043, 276] on div "Dover White" at bounding box center [1085, 287] width 145 height 22
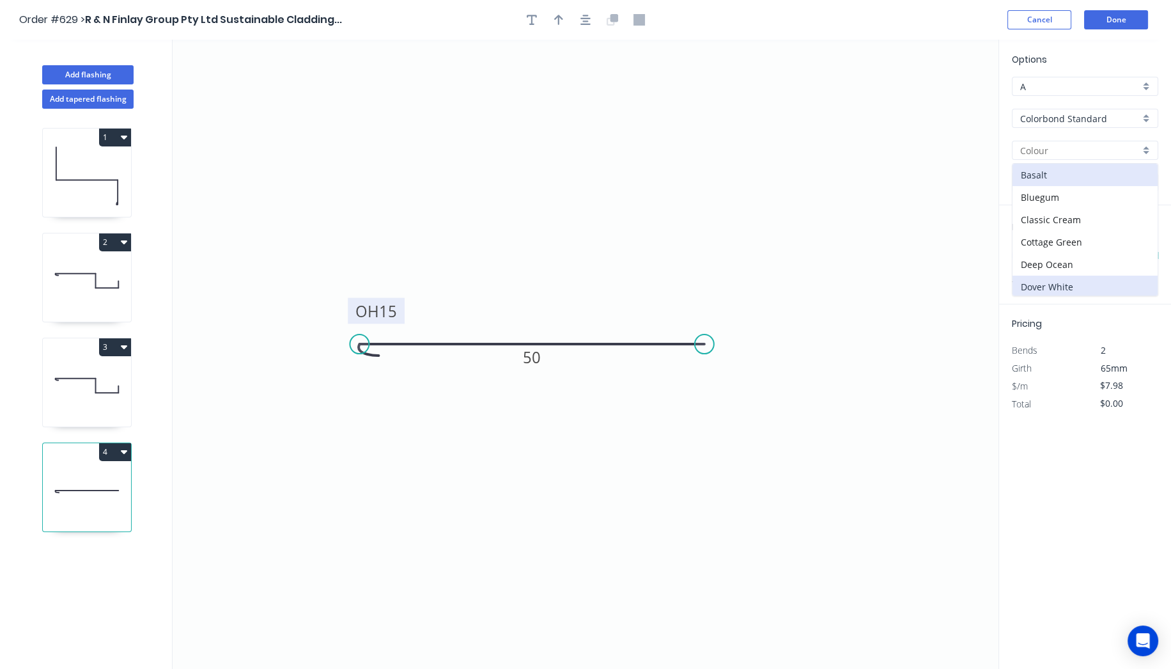
type input "Dover White"
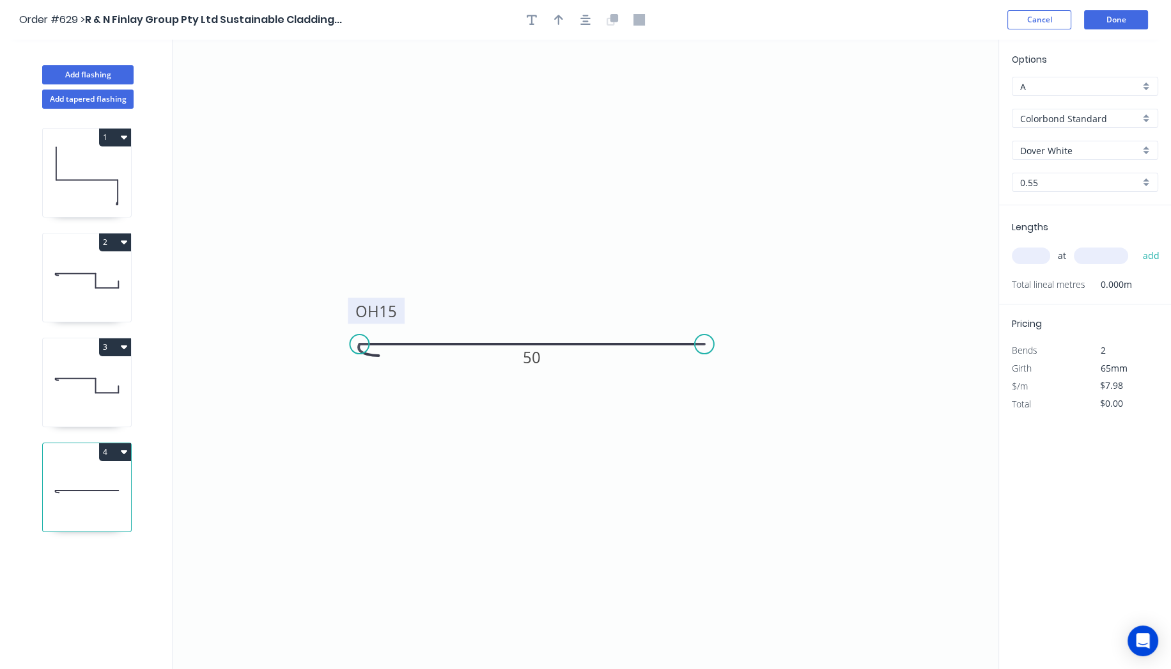
click at [1032, 250] on input "text" at bounding box center [1031, 255] width 38 height 17
type input "2"
type input "2700"
click at [1136, 245] on button "add" at bounding box center [1151, 256] width 30 height 22
type input "$43.09"
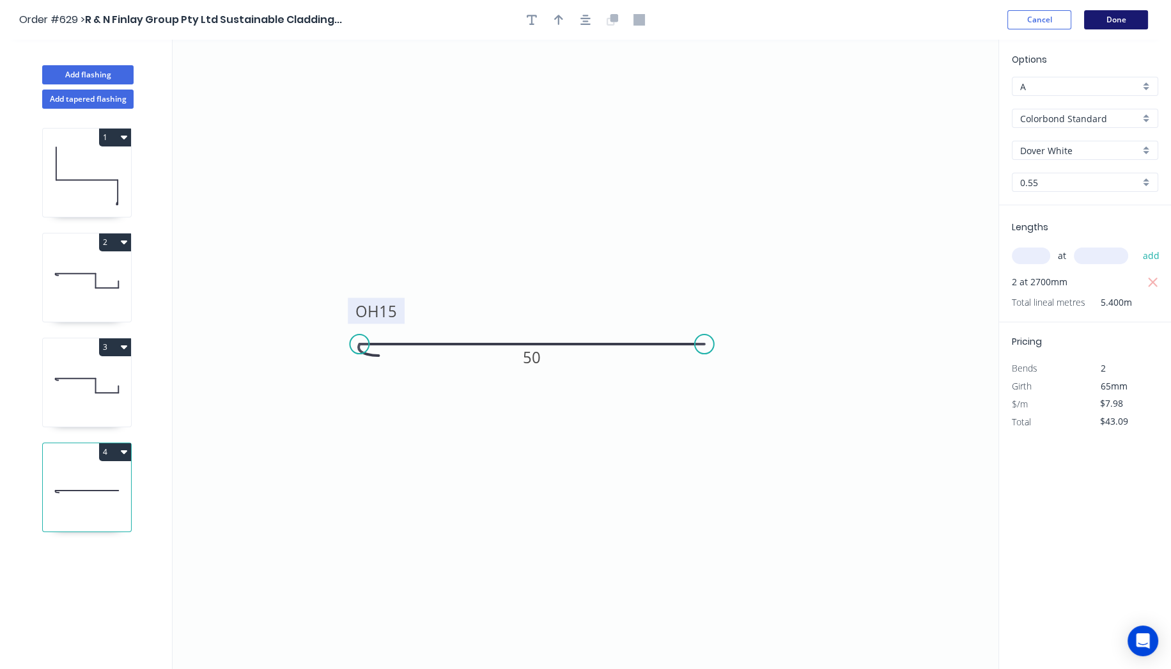
click at [1136, 26] on button "Done" at bounding box center [1116, 19] width 64 height 19
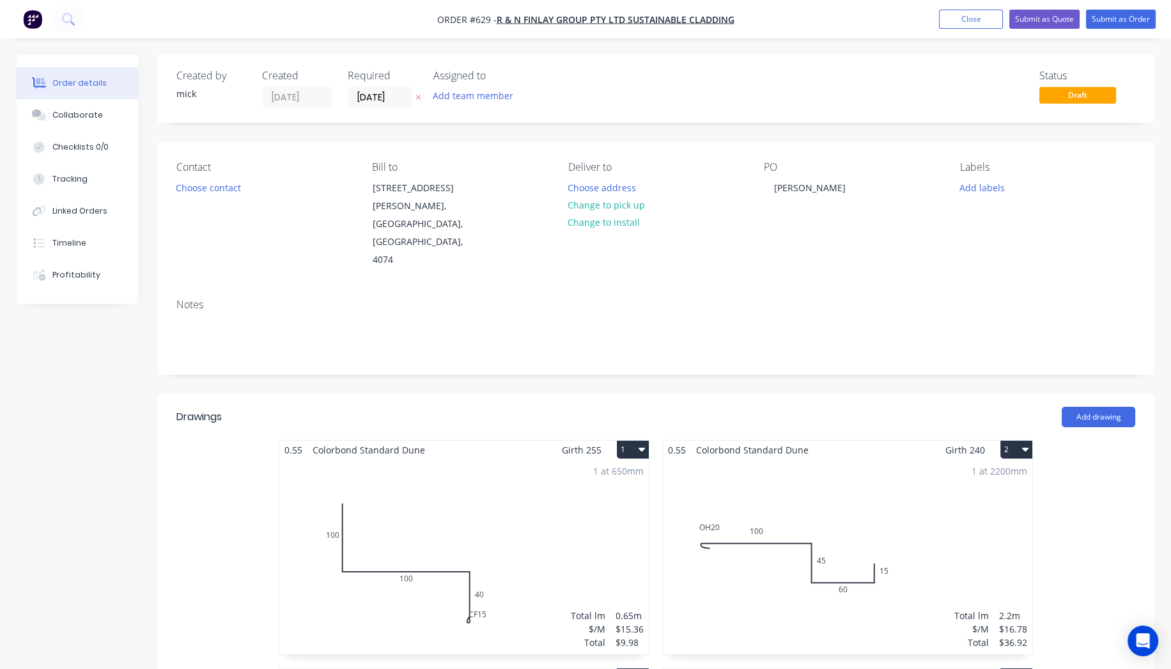
click at [31, 8] on nav "Order #629 - R & N Finlay Group Pty Ltd Sustainable Cladding Add product Close …" at bounding box center [585, 19] width 1171 height 38
click at [37, 18] on img "button" at bounding box center [32, 19] width 19 height 19
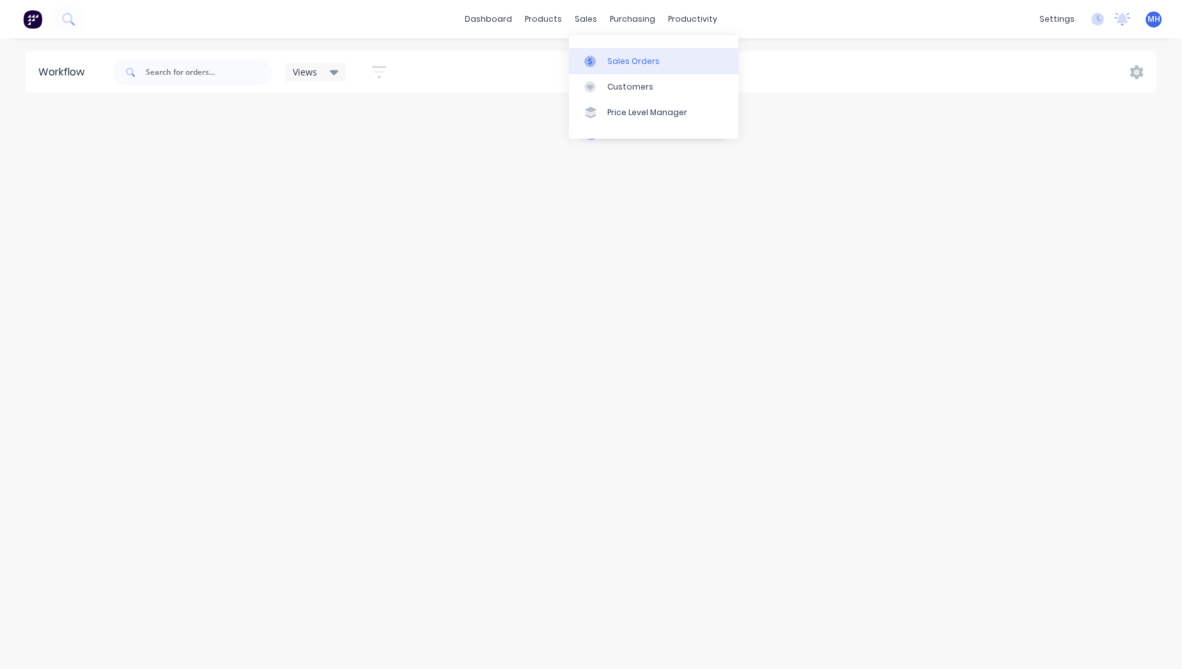
click at [610, 58] on div "Sales Orders" at bounding box center [633, 62] width 52 height 12
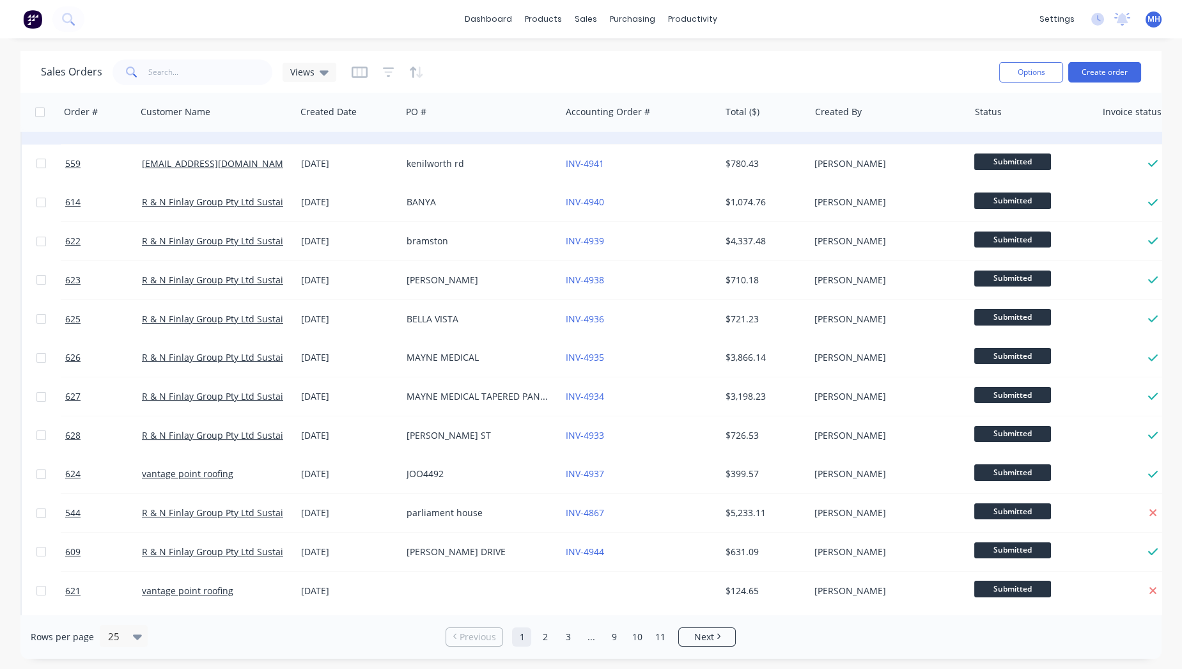
scroll to position [213, 0]
